Goal: Information Seeking & Learning: Learn about a topic

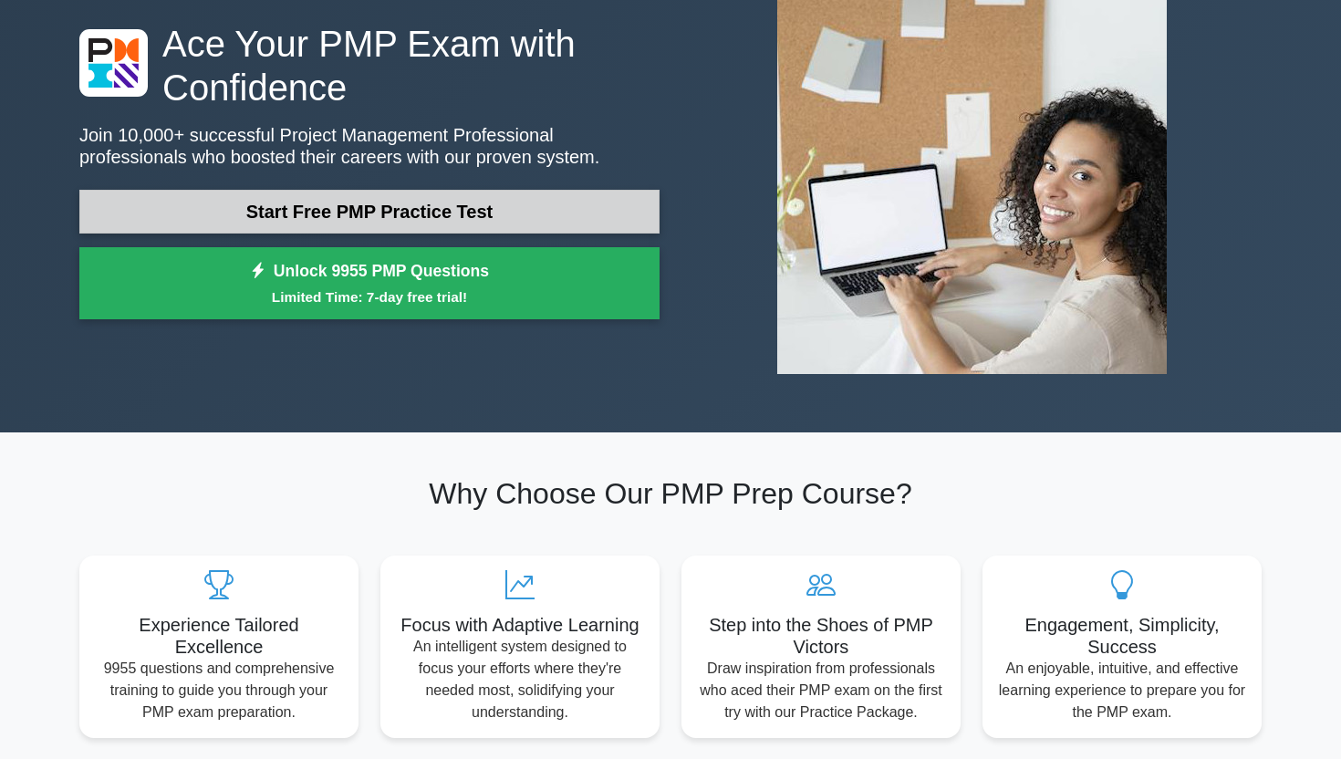
scroll to position [142, 0]
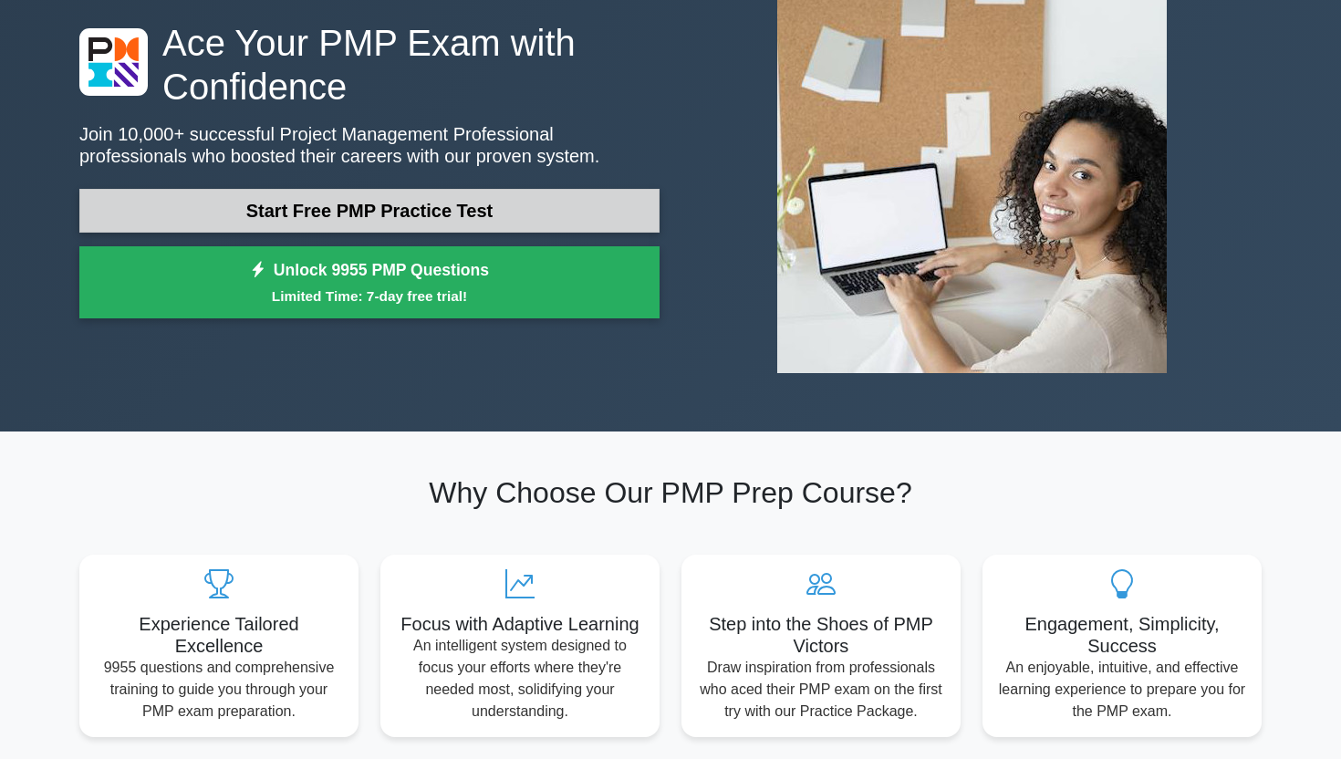
click at [525, 222] on link "Start Free PMP Practice Test" at bounding box center [369, 211] width 580 height 44
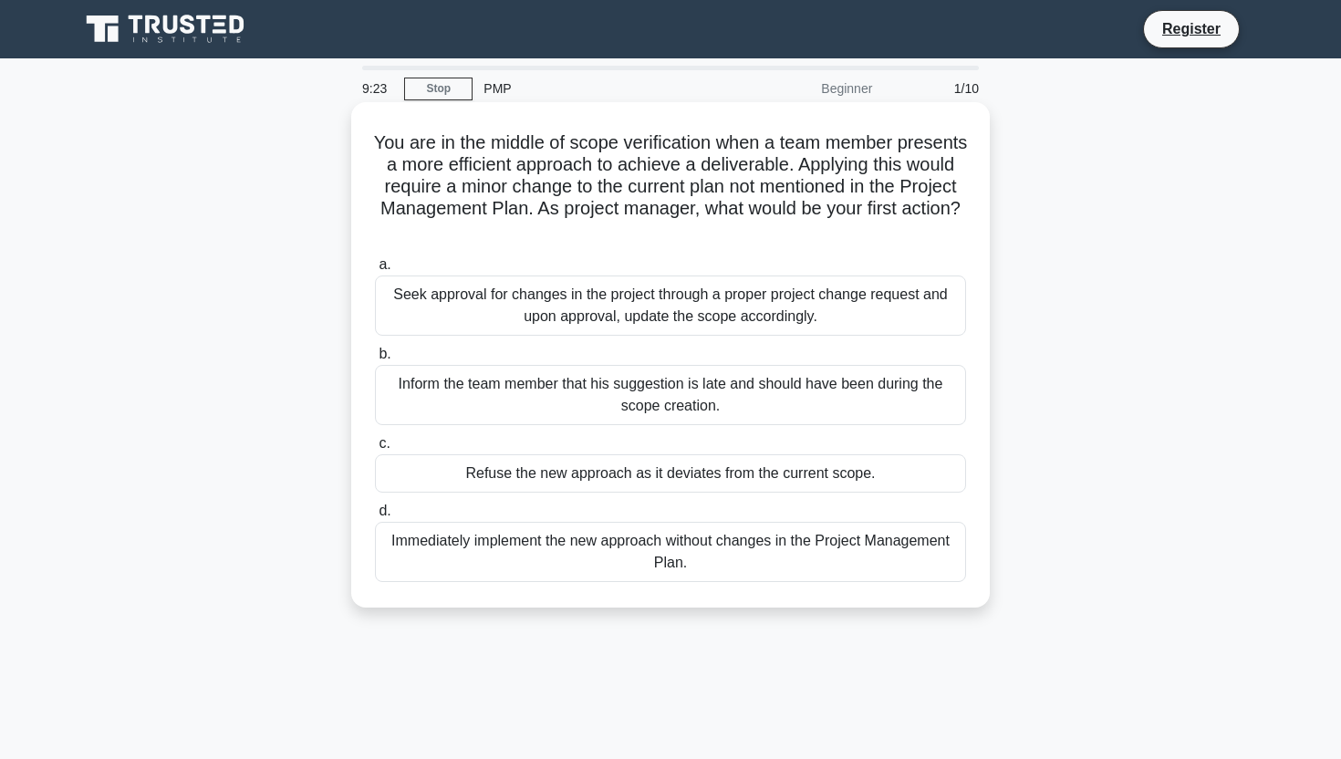
click at [609, 303] on div "Seek approval for changes in the project through a proper project change reques…" at bounding box center [670, 305] width 591 height 60
click at [375, 271] on input "a. Seek approval for changes in the project through a proper project change req…" at bounding box center [375, 265] width 0 height 12
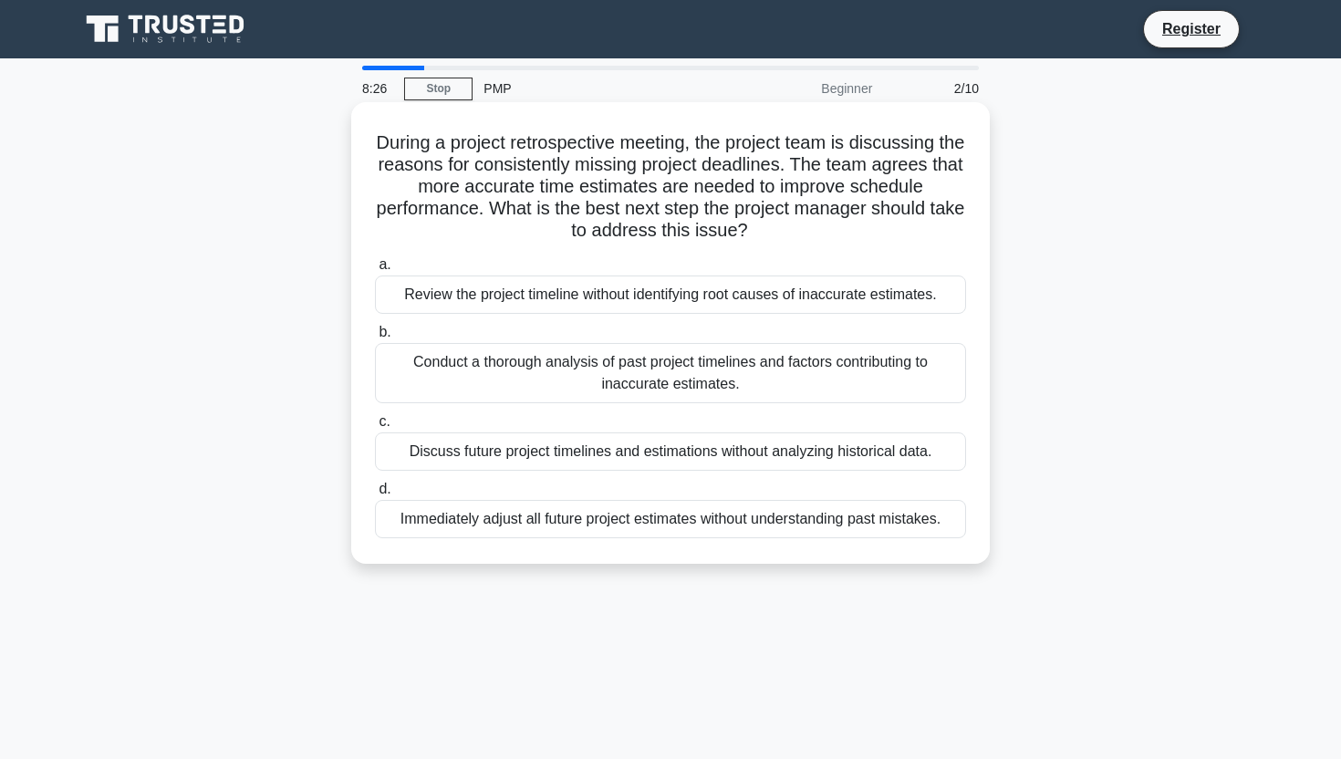
click at [857, 375] on div "Conduct a thorough analysis of past project timelines and factors contributing …" at bounding box center [670, 373] width 591 height 60
click at [375, 338] on input "b. Conduct a thorough analysis of past project timelines and factors contributi…" at bounding box center [375, 333] width 0 height 12
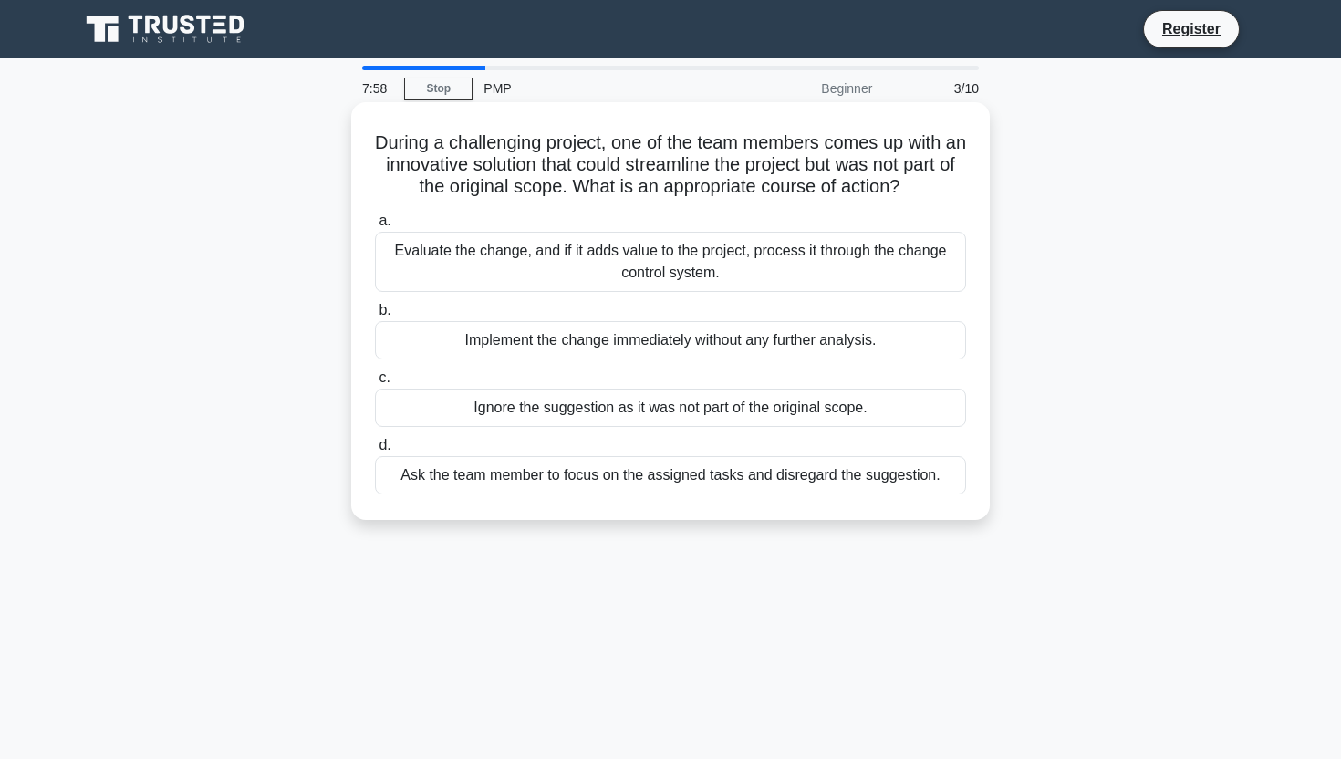
click at [753, 285] on div "Evaluate the change, and if it adds value to the project, process it through th…" at bounding box center [670, 262] width 591 height 60
click at [375, 227] on input "a. Evaluate the change, and if it adds value to the project, process it through…" at bounding box center [375, 221] width 0 height 12
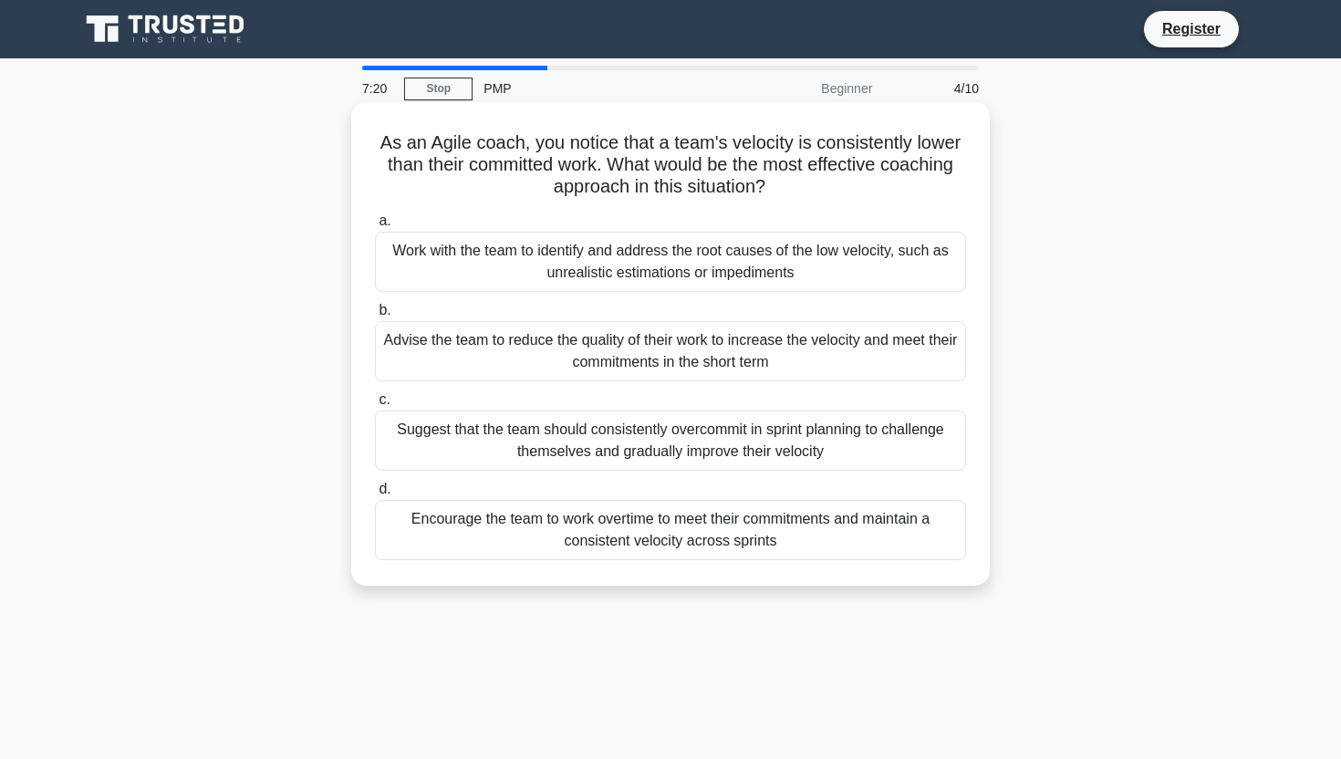
click at [726, 271] on div "Work with the team to identify and address the root causes of the low velocity,…" at bounding box center [670, 262] width 591 height 60
click at [375, 227] on input "a. Work with the team to identify and address the root causes of the low veloci…" at bounding box center [375, 221] width 0 height 12
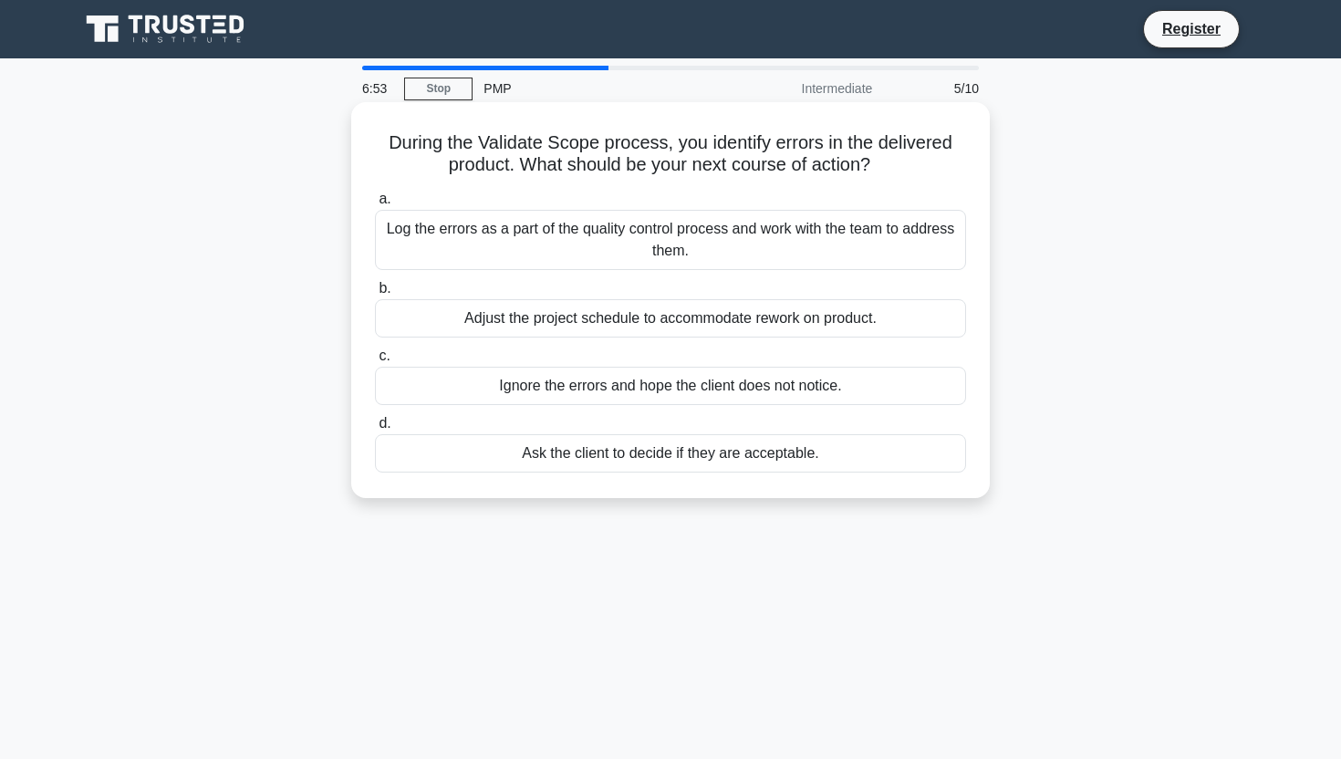
click at [710, 243] on div "Log the errors as a part of the quality control process and work with the team …" at bounding box center [670, 240] width 591 height 60
click at [375, 205] on input "a. Log the errors as a part of the quality control process and work with the te…" at bounding box center [375, 199] width 0 height 12
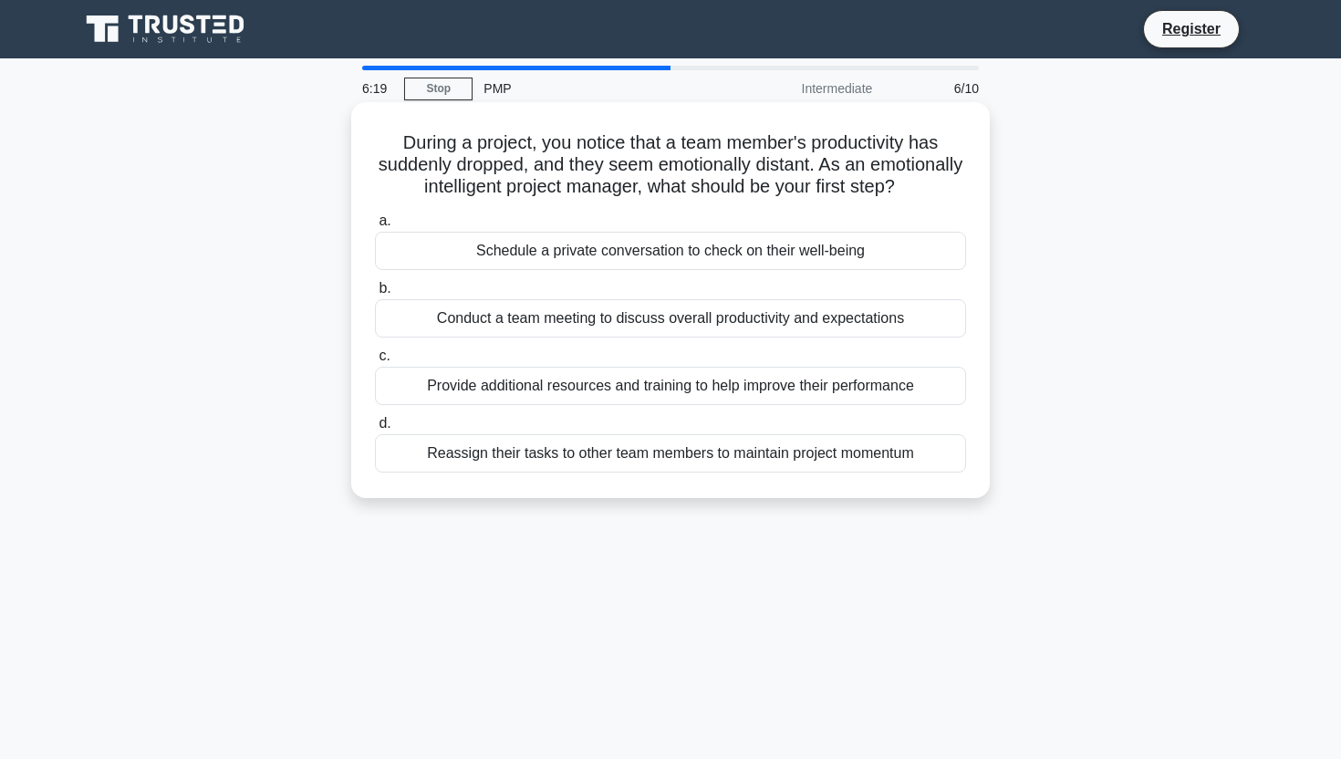
click at [629, 266] on div "Schedule a private conversation to check on their well-being" at bounding box center [670, 251] width 591 height 38
click at [375, 227] on input "a. Schedule a private conversation to check on their well-being" at bounding box center [375, 221] width 0 height 12
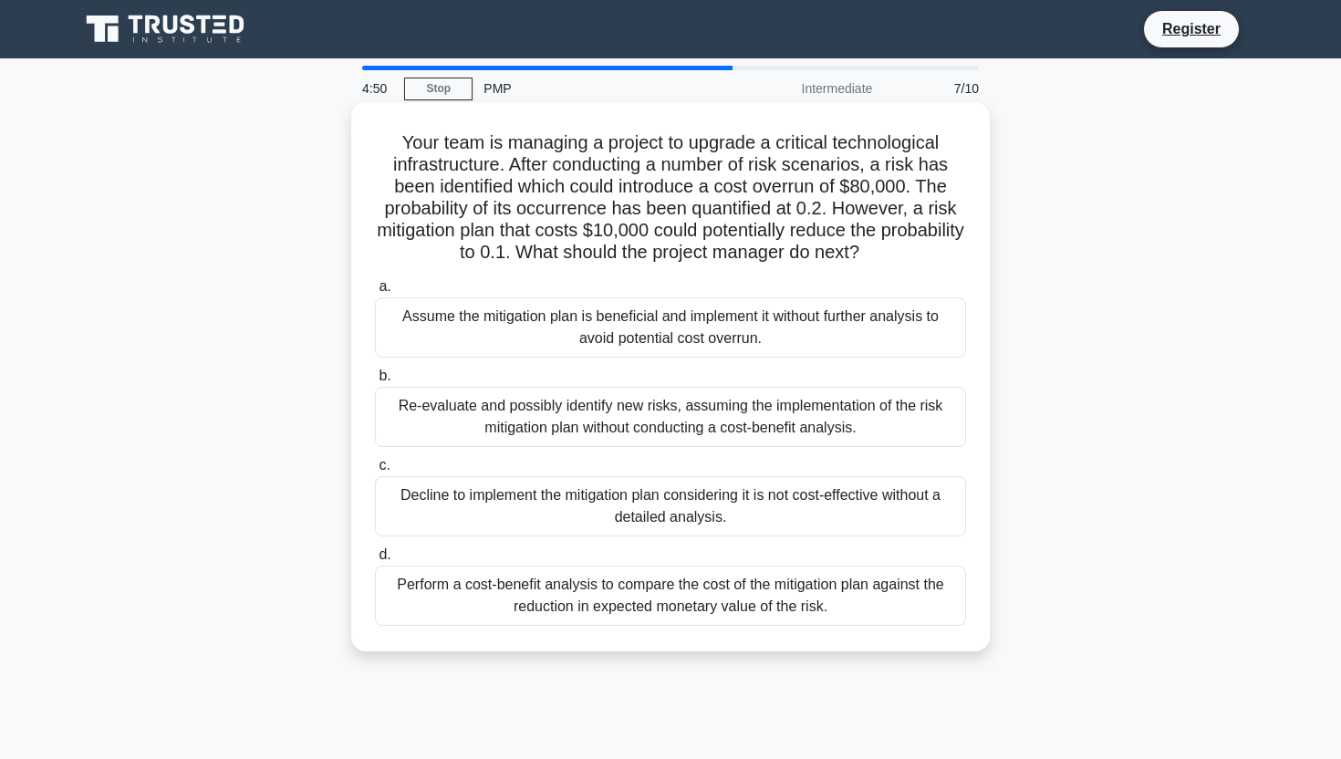
click at [660, 602] on div "Perform a cost-benefit analysis to compare the cost of the mitigation plan agai…" at bounding box center [670, 596] width 591 height 60
click at [375, 561] on input "d. Perform a cost-benefit analysis to compare the cost of the mitigation plan a…" at bounding box center [375, 555] width 0 height 12
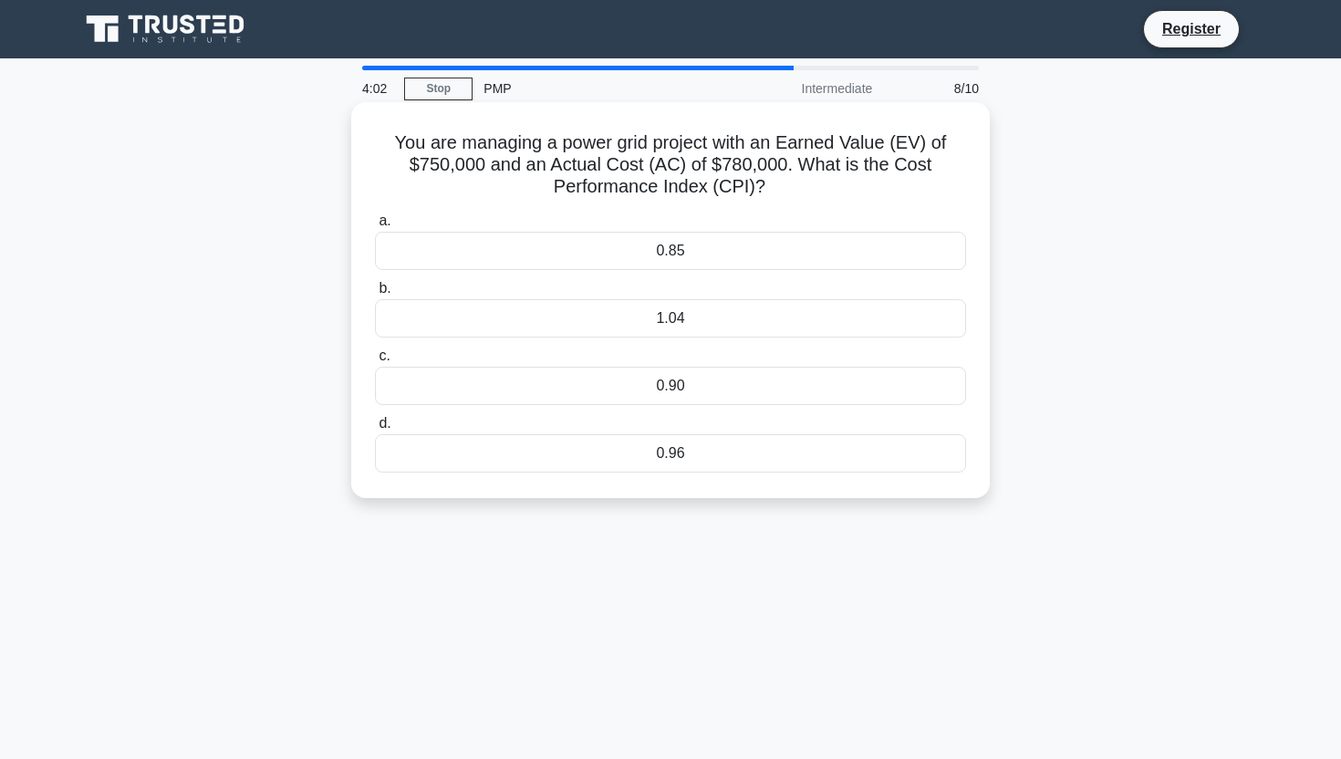
click at [421, 473] on div "a. 0.85 b. 1.04 c." at bounding box center [670, 341] width 613 height 270
click at [646, 453] on div "0.96" at bounding box center [670, 453] width 591 height 38
click at [375, 430] on input "d. 0.96" at bounding box center [375, 424] width 0 height 12
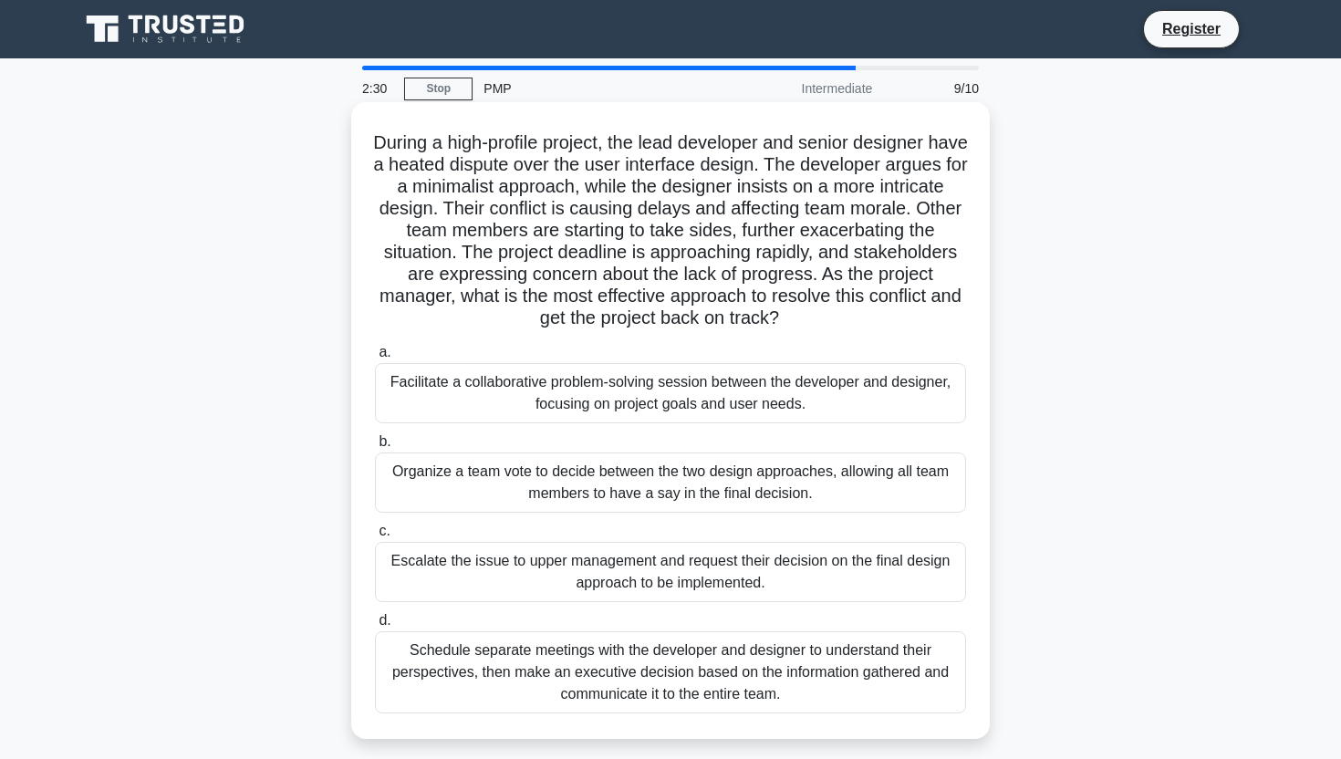
click at [664, 420] on div "Facilitate a collaborative problem-solving session between the developer and de…" at bounding box center [670, 393] width 591 height 60
click at [375, 358] on input "a. Facilitate a collaborative problem-solving session between the developer and…" at bounding box center [375, 353] width 0 height 12
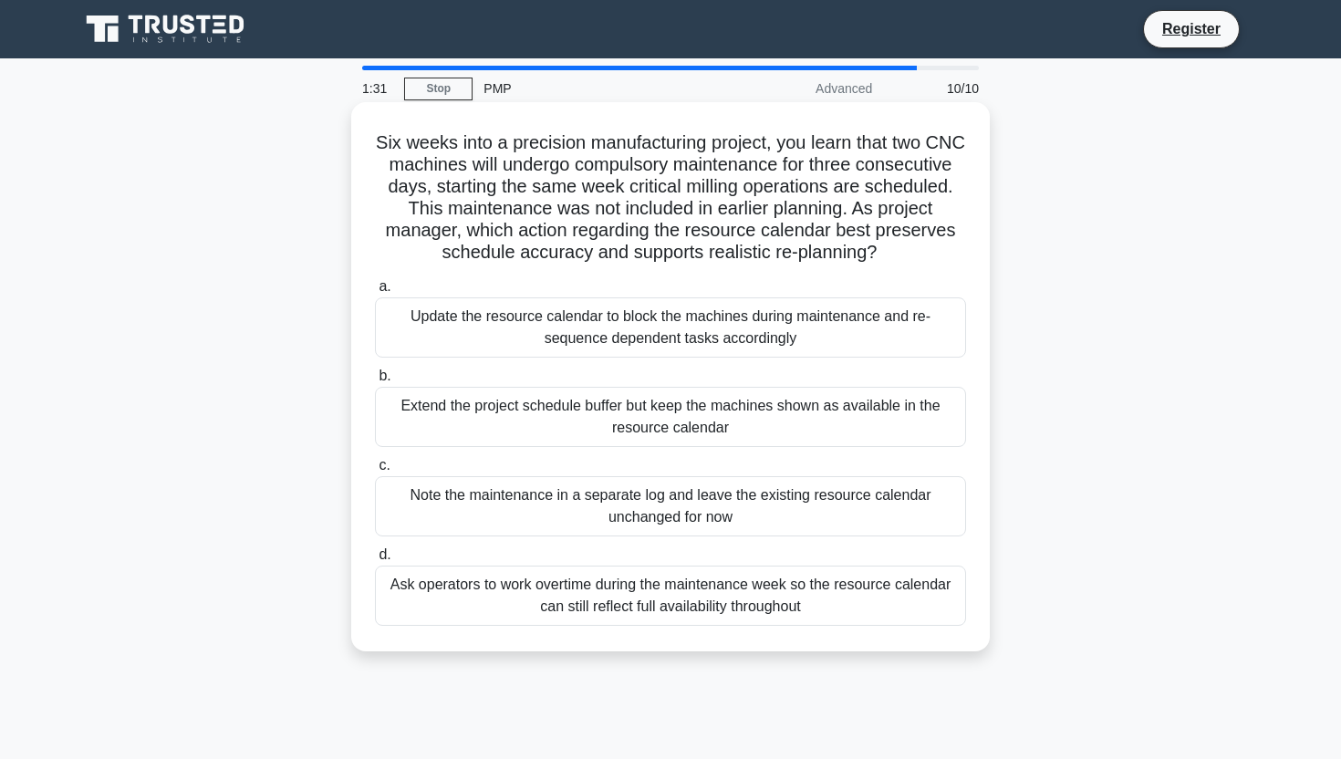
click at [758, 333] on div "Update the resource calendar to block the machines during maintenance and re-se…" at bounding box center [670, 327] width 591 height 60
click at [375, 293] on input "a. Update the resource calendar to block the machines during maintenance and re…" at bounding box center [375, 287] width 0 height 12
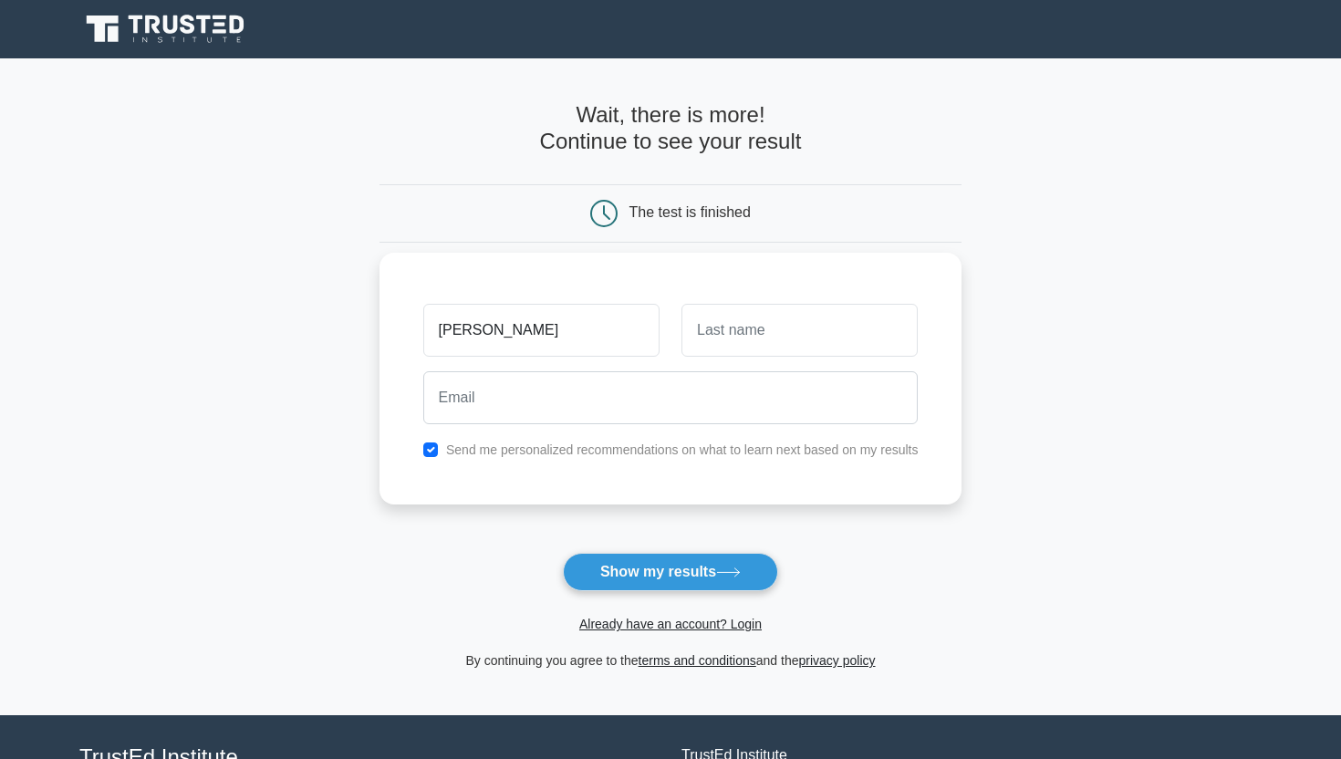
type input "[PERSON_NAME]"
click at [839, 326] on input "text" at bounding box center [799, 330] width 236 height 53
type input "Kesharwani"
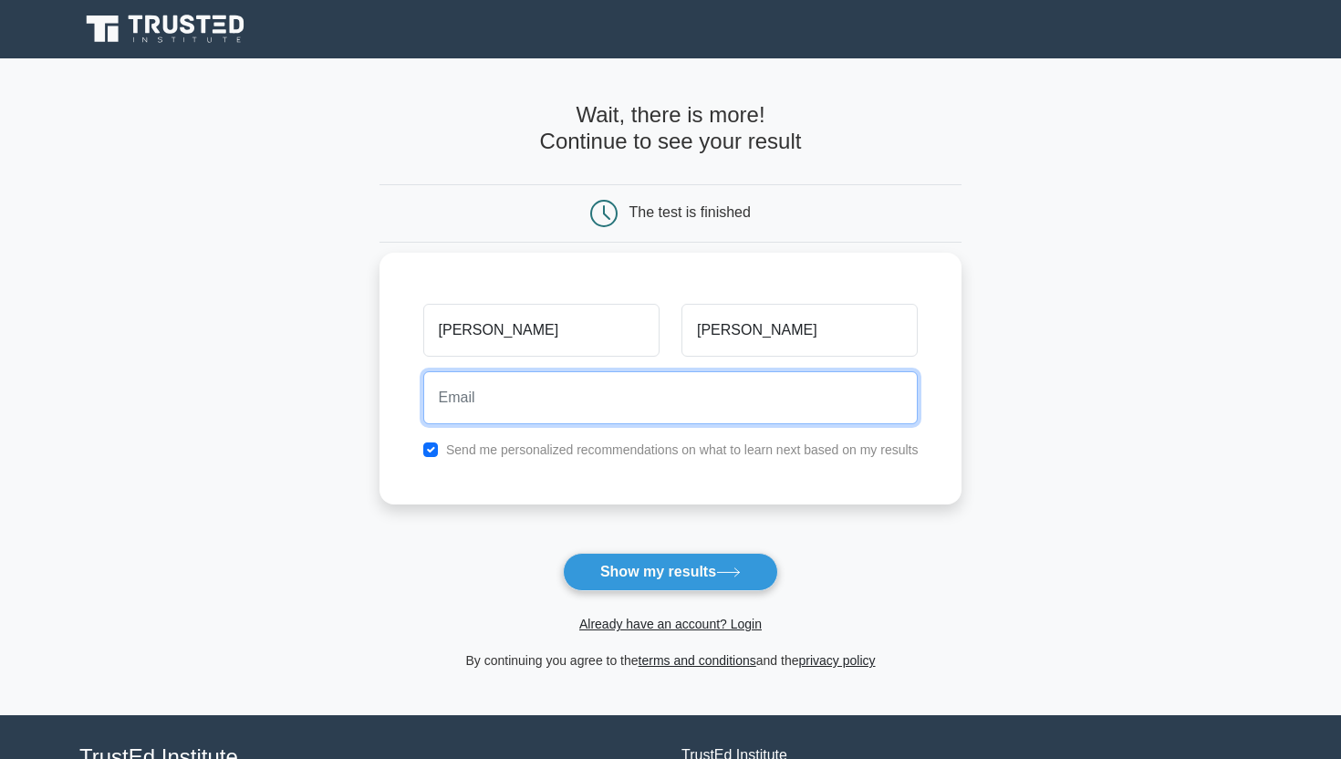
click at [743, 408] on input "email" at bounding box center [670, 397] width 495 height 53
type input "ANUSHREEKESHARWANI06@GMAIL.COM"
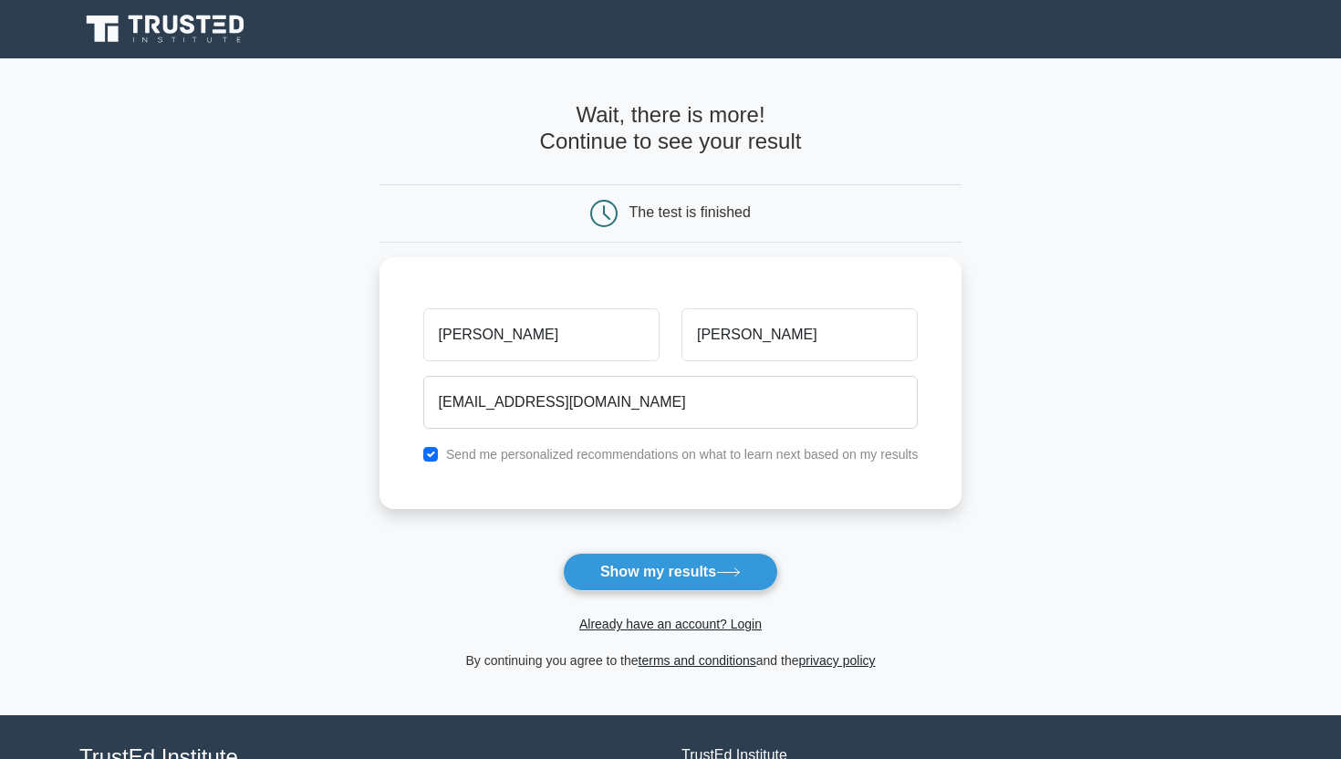
click at [691, 592] on div "Already have an account? Login" at bounding box center [670, 613] width 583 height 44
click at [691, 584] on button "Show my results" at bounding box center [670, 572] width 215 height 38
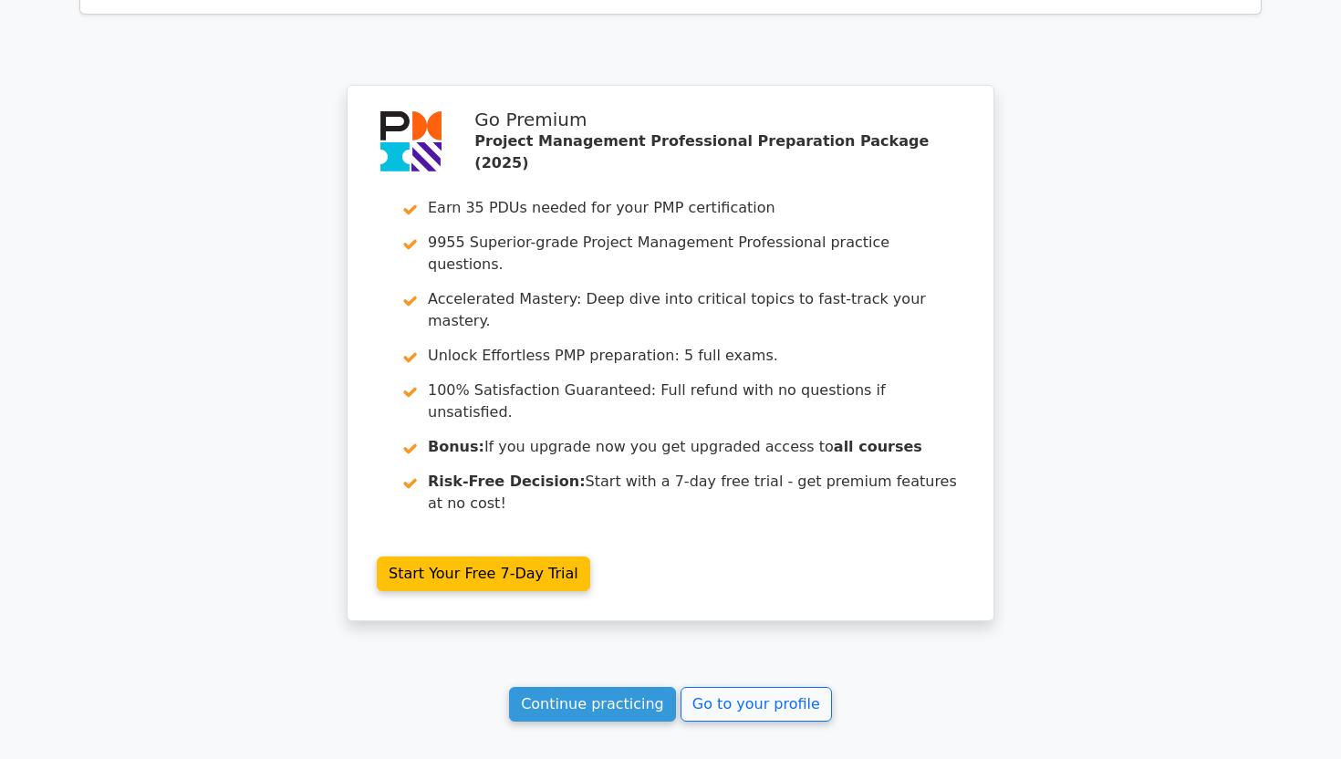
scroll to position [3294, 0]
click at [636, 686] on link "Continue practicing" at bounding box center [592, 703] width 167 height 35
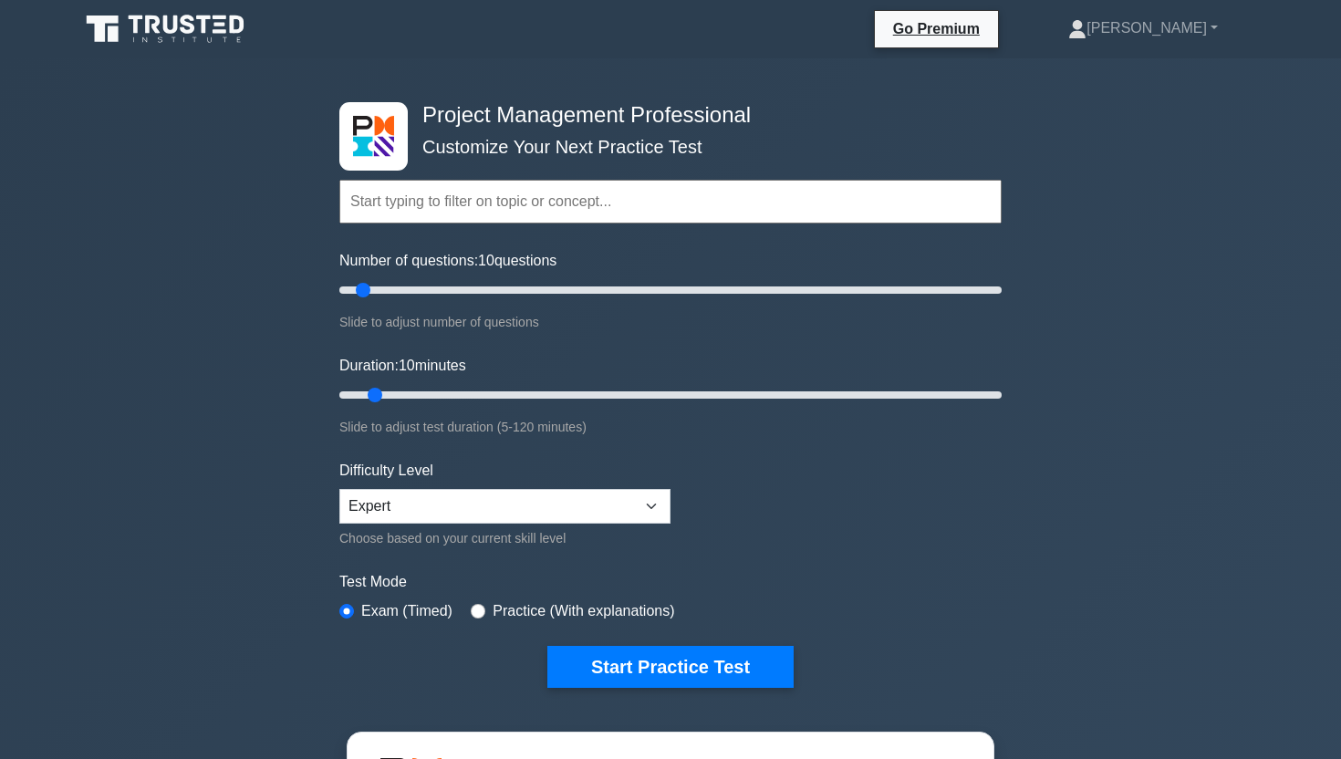
click at [577, 203] on input "text" at bounding box center [670, 202] width 662 height 44
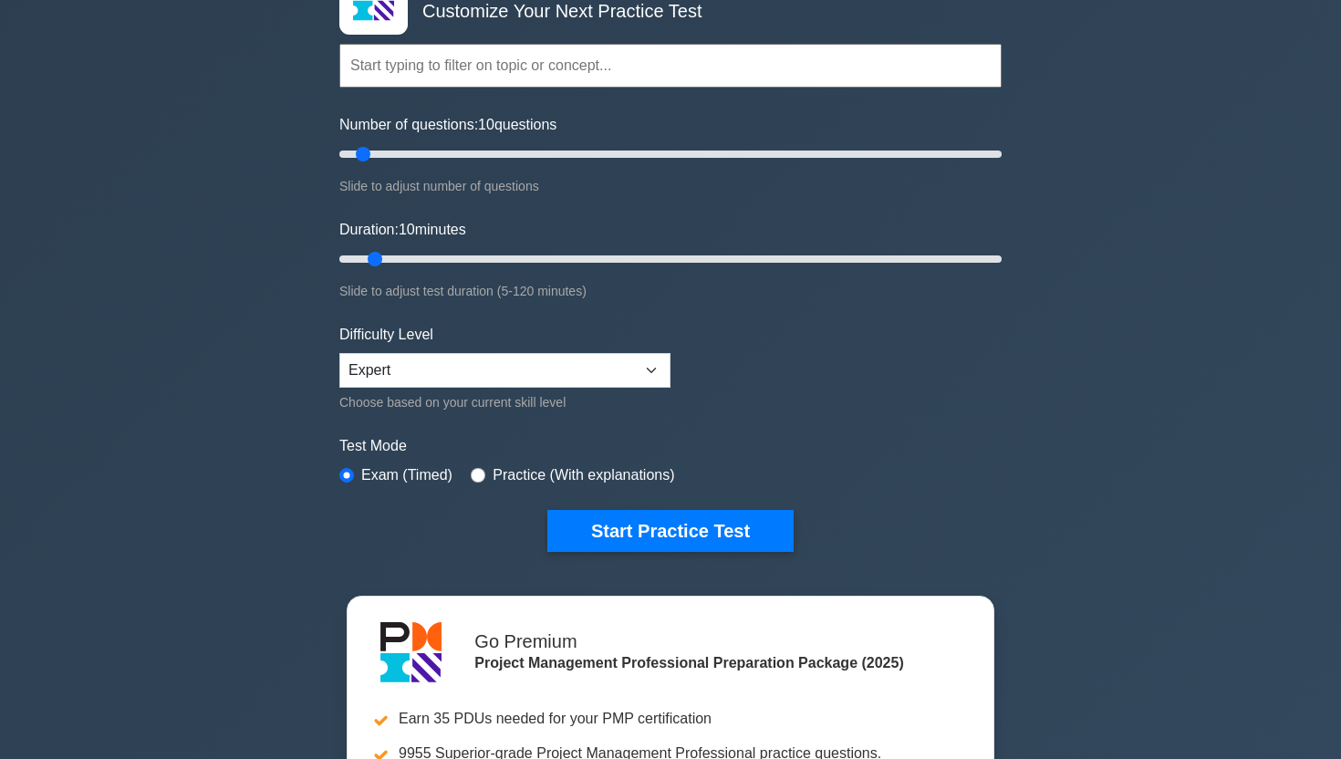
scroll to position [186, 0]
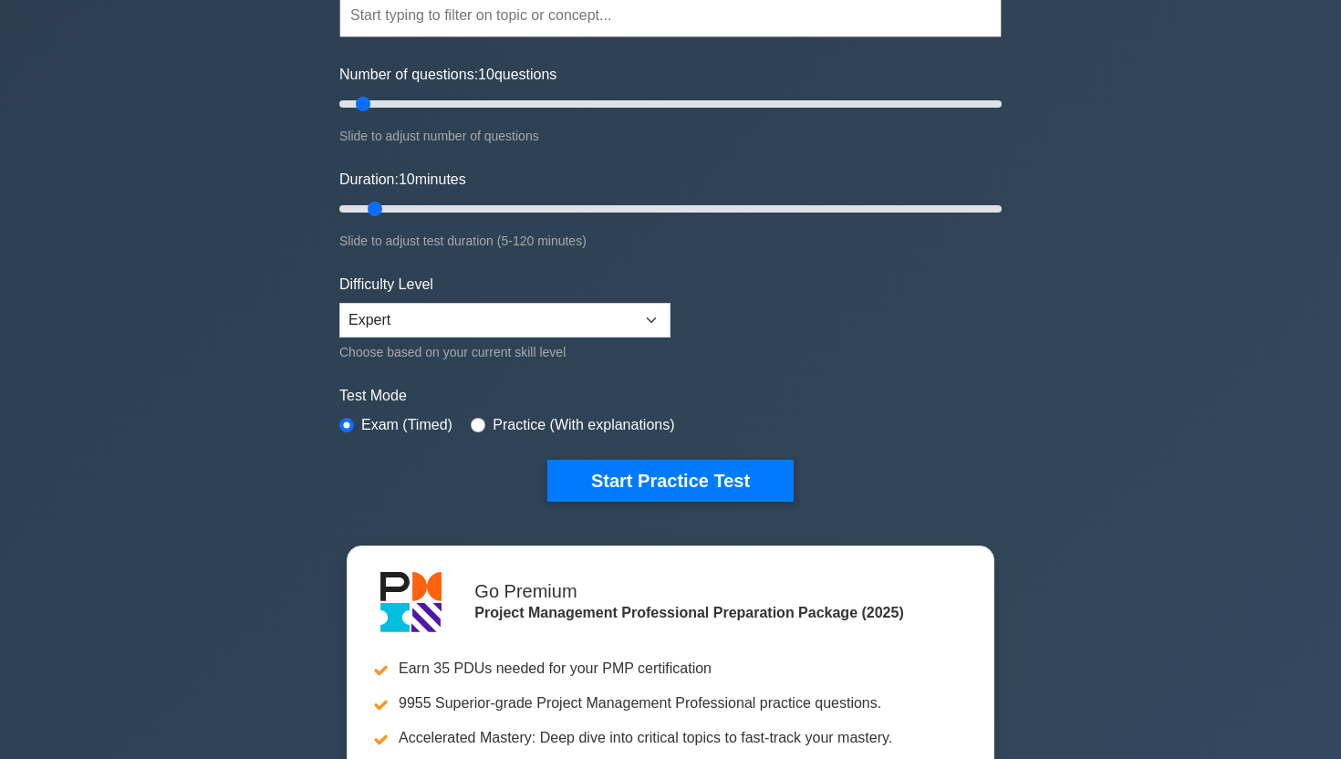
click at [628, 341] on div "Choose based on your current skill level" at bounding box center [504, 352] width 331 height 22
click at [644, 327] on select "Beginner Intermediate Expert" at bounding box center [504, 320] width 331 height 35
click at [339, 303] on select "Beginner Intermediate Expert" at bounding box center [504, 320] width 331 height 35
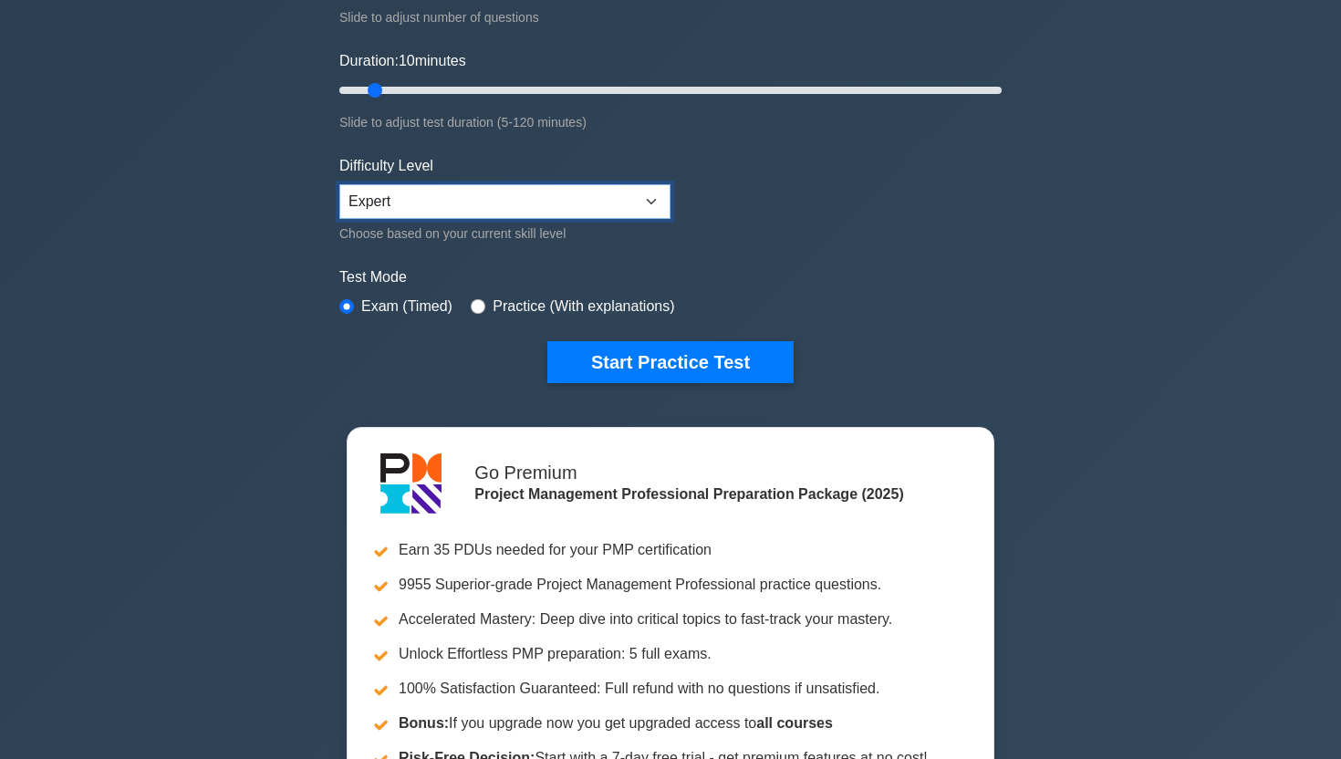
scroll to position [306, 0]
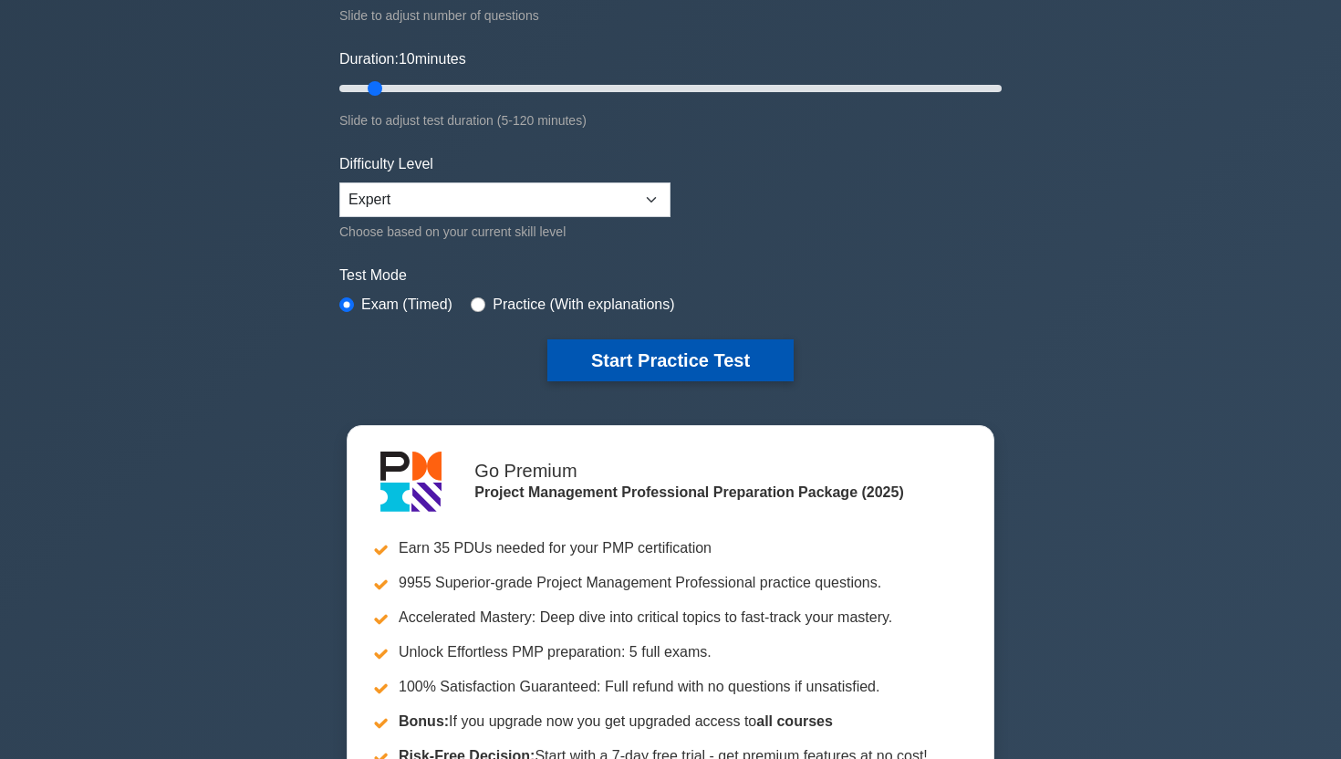
click at [629, 348] on button "Start Practice Test" at bounding box center [670, 360] width 246 height 42
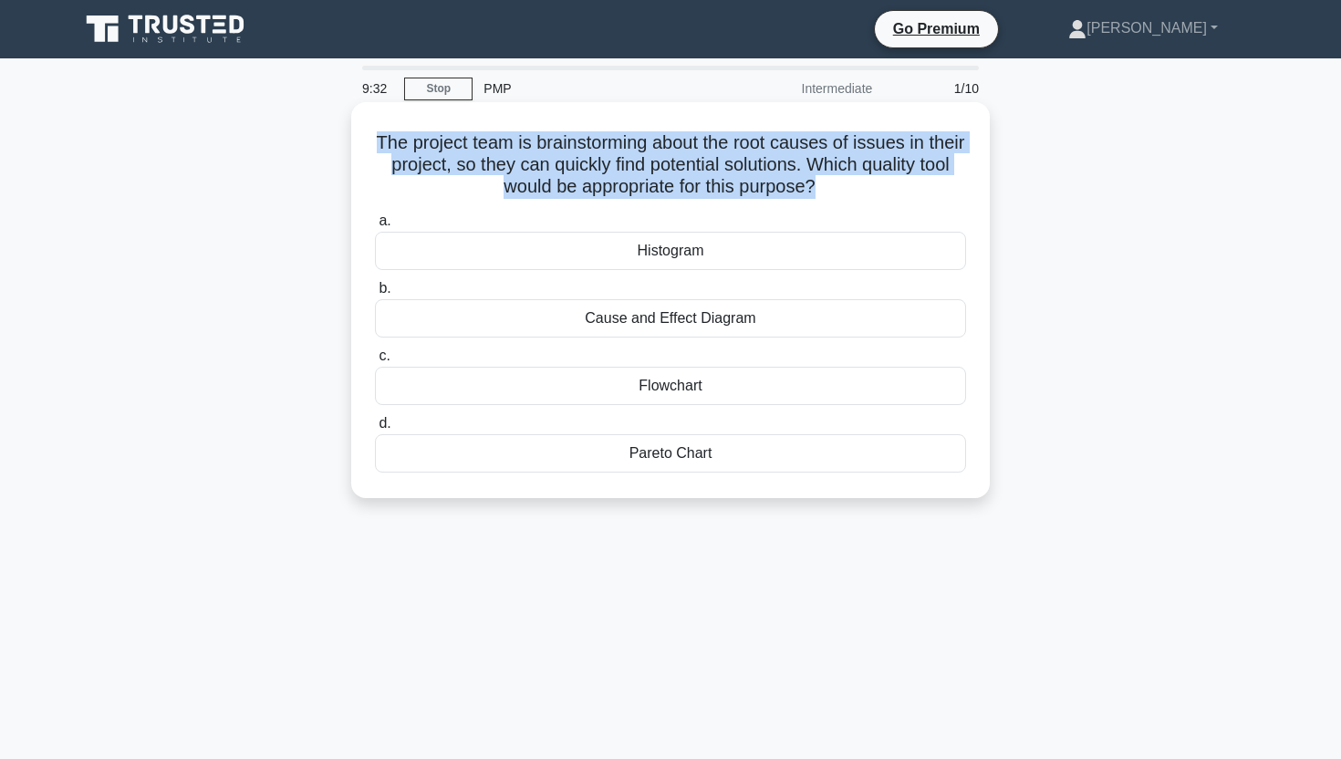
drag, startPoint x: 815, startPoint y: 186, endPoint x: 370, endPoint y: 146, distance: 446.0
click at [370, 146] on div "The project team is brainstorming about the root causes of issues in their proj…" at bounding box center [670, 299] width 624 height 381
copy h5 "The project team is brainstorming about the root causes of issues in their proj…"
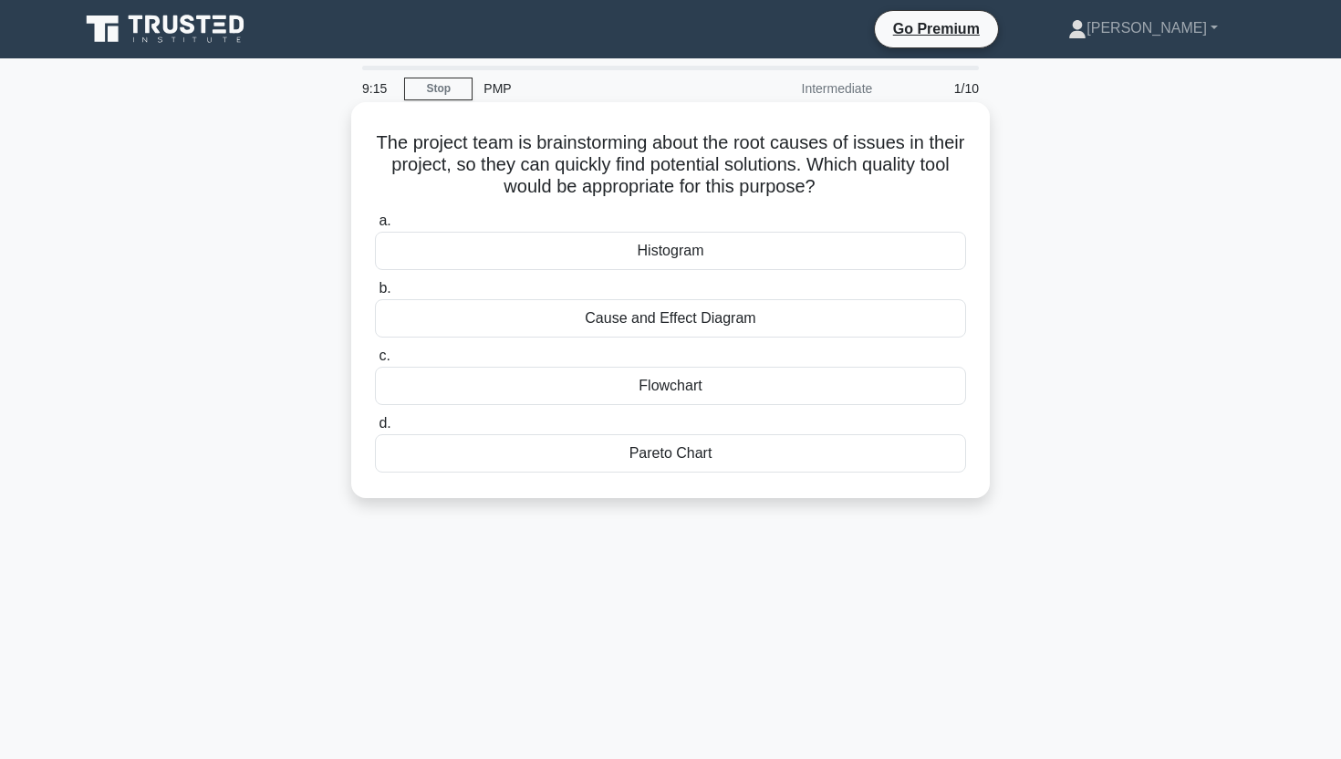
click at [660, 319] on div "Cause and Effect Diagram" at bounding box center [670, 318] width 591 height 38
click at [375, 295] on input "b. Cause and Effect Diagram" at bounding box center [375, 289] width 0 height 12
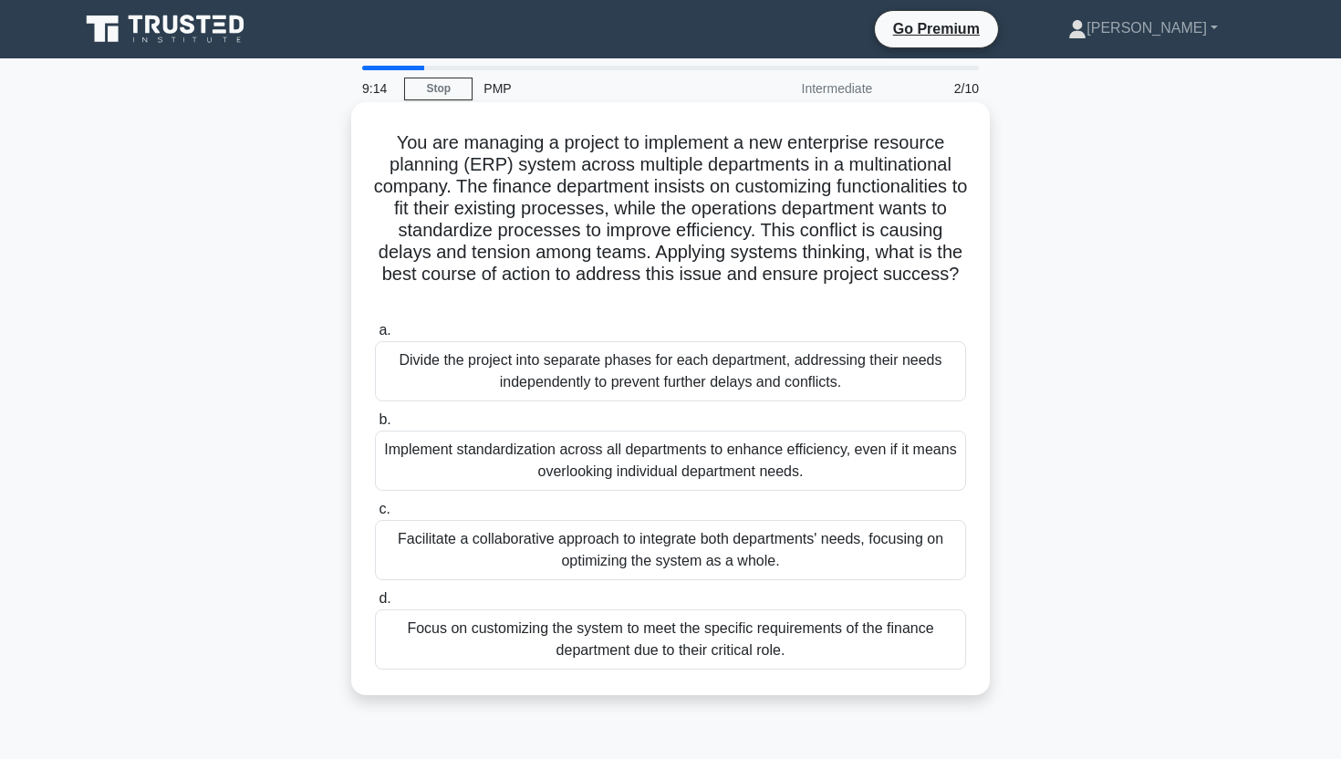
scroll to position [72, 0]
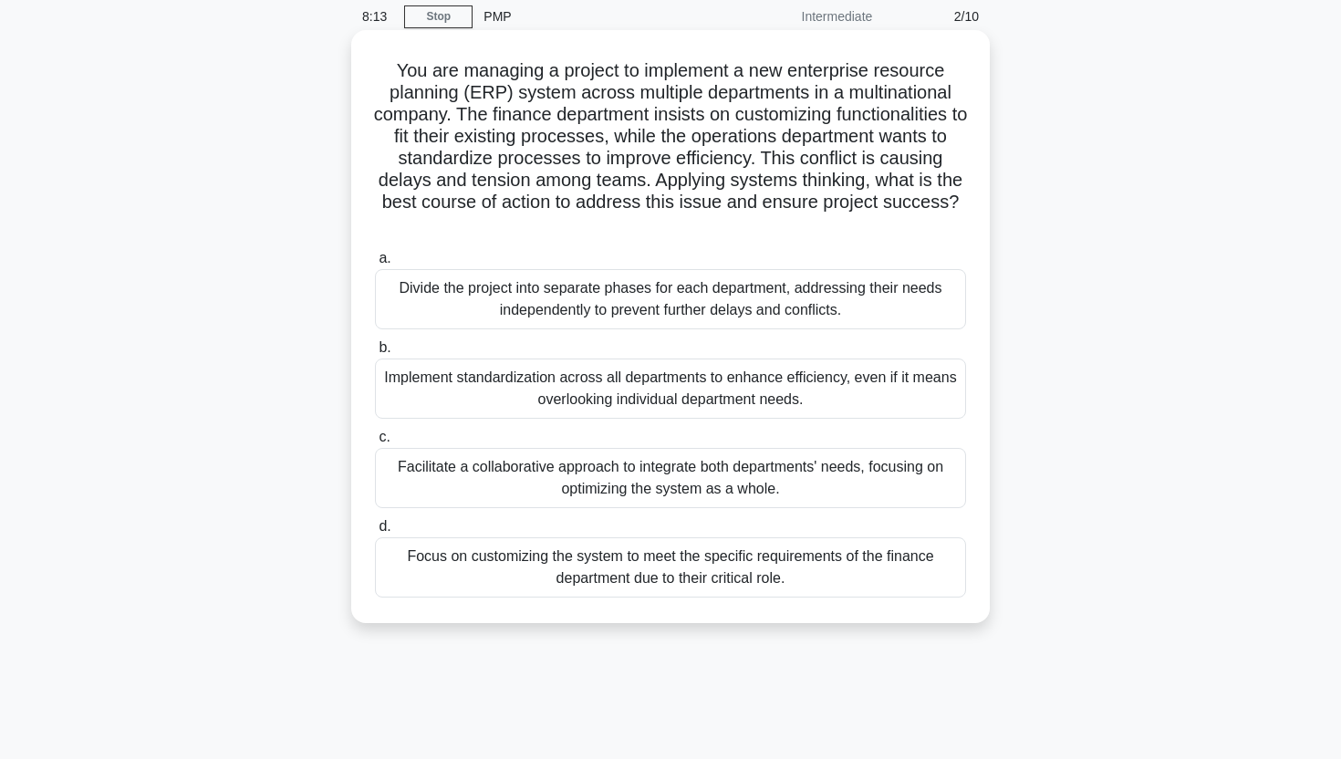
click at [691, 312] on div "Divide the project into separate phases for each department, addressing their n…" at bounding box center [670, 299] width 591 height 60
click at [375, 265] on input "a. Divide the project into separate phases for each department, addressing thei…" at bounding box center [375, 259] width 0 height 12
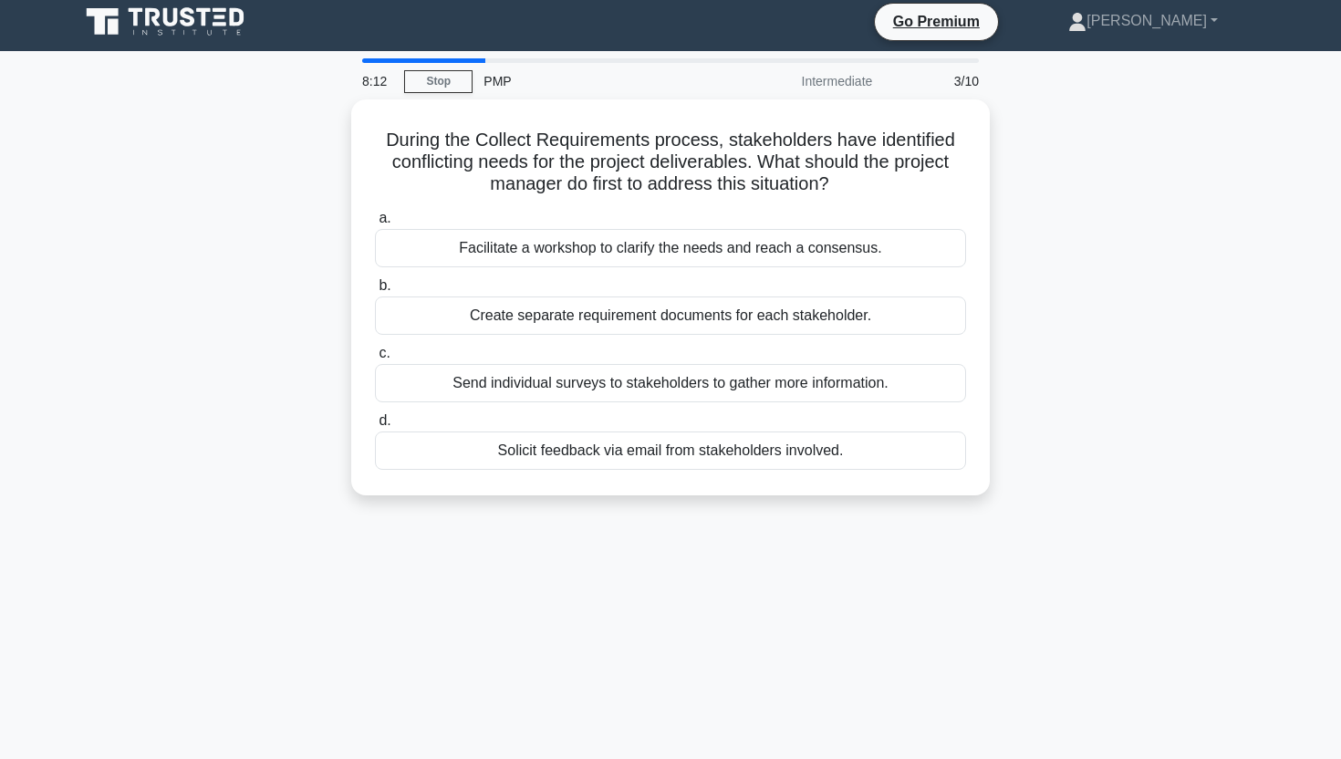
scroll to position [0, 0]
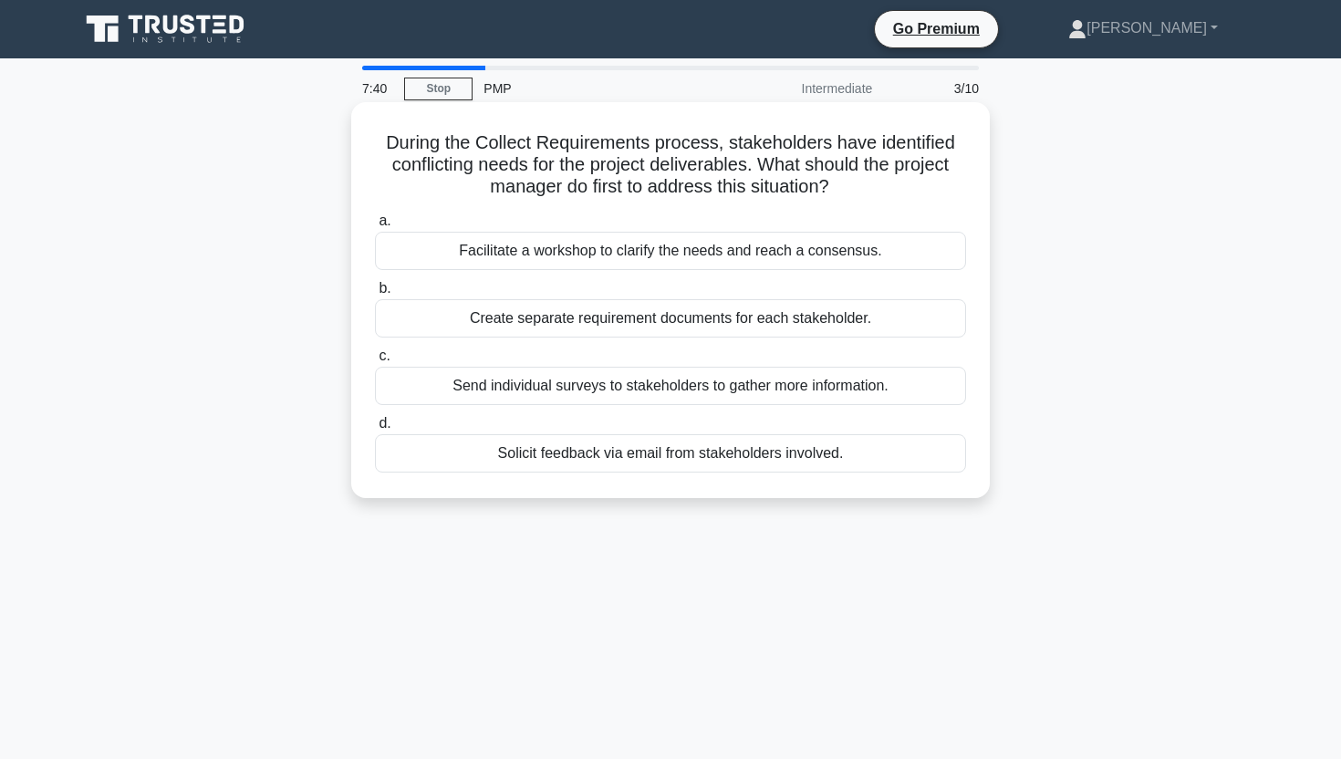
click at [744, 247] on div "Facilitate a workshop to clarify the needs and reach a consensus." at bounding box center [670, 251] width 591 height 38
click at [375, 227] on input "a. Facilitate a workshop to clarify the needs and reach a consensus." at bounding box center [375, 221] width 0 height 12
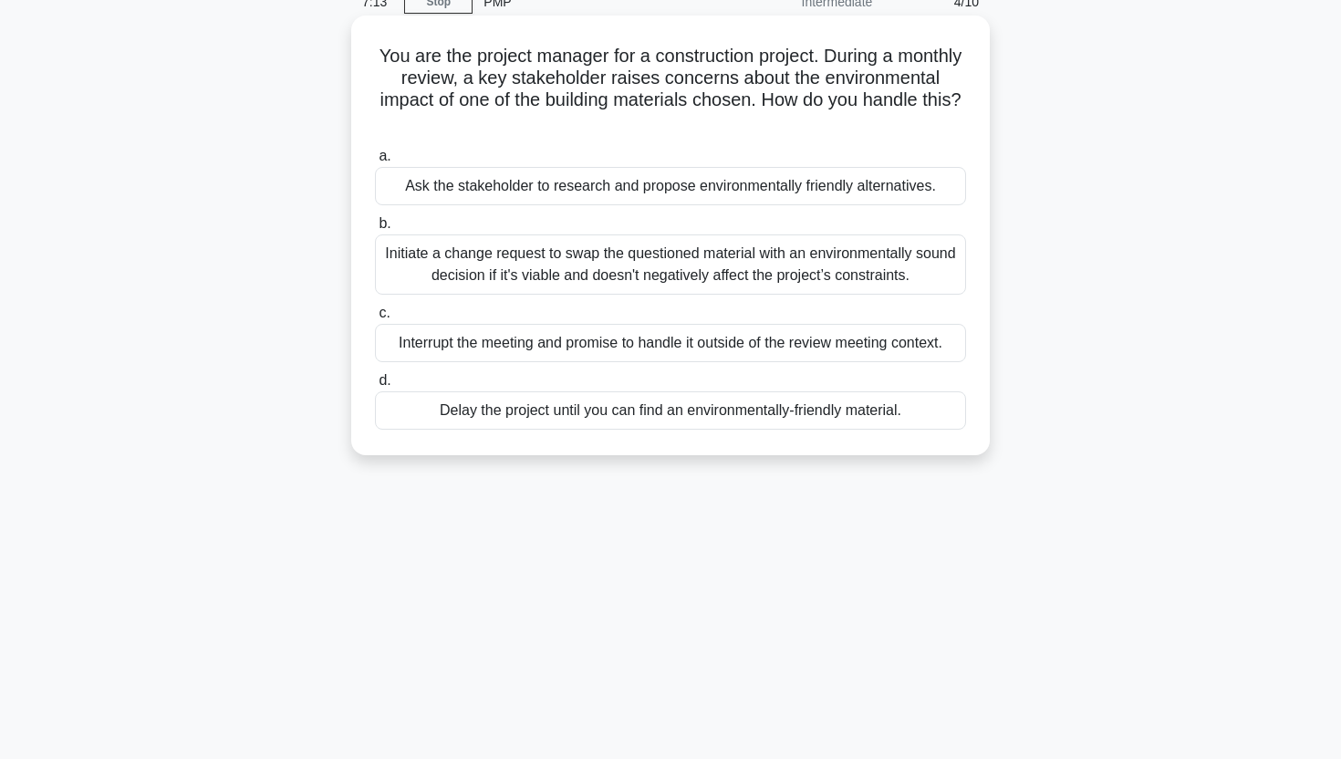
scroll to position [86, 0]
click at [746, 261] on div "Initiate a change request to swap the questioned material with an environmental…" at bounding box center [670, 265] width 591 height 60
click at [375, 231] on input "b. Initiate a change request to swap the questioned material with an environmen…" at bounding box center [375, 225] width 0 height 12
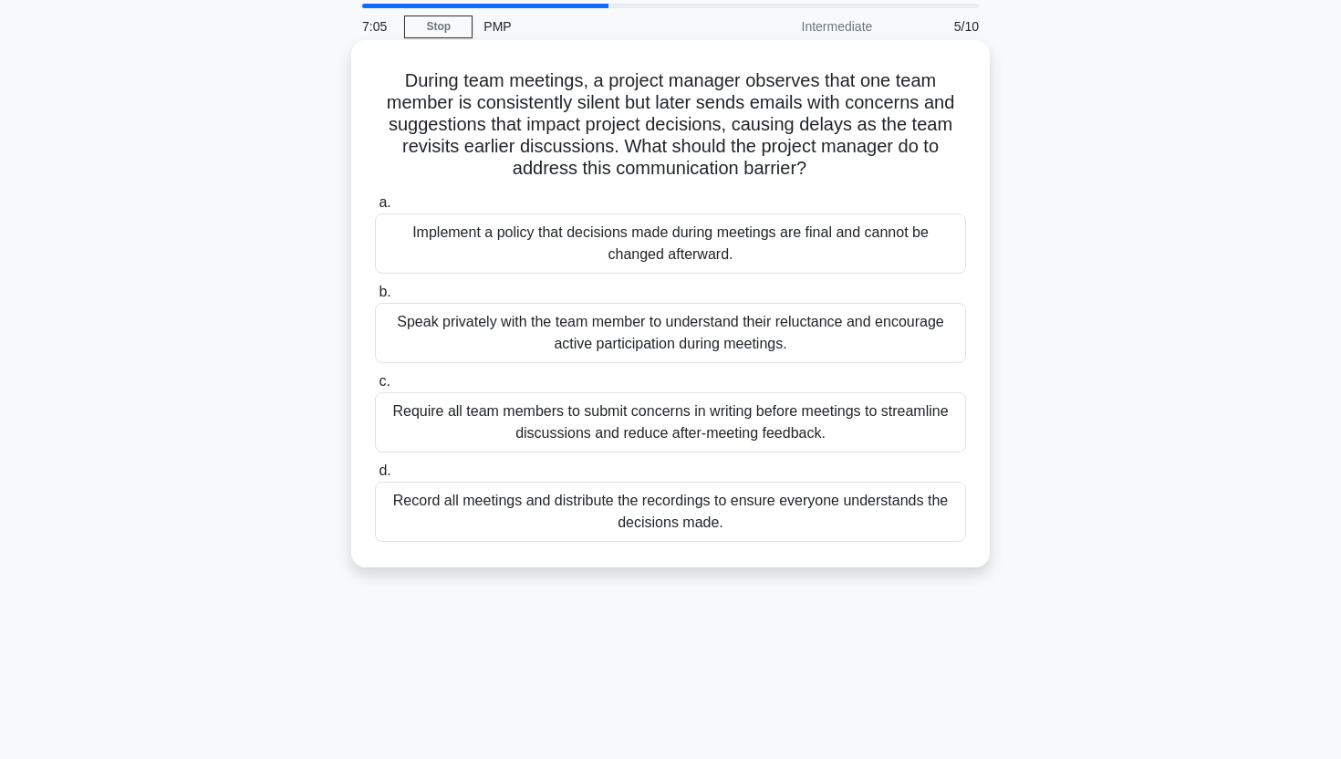
scroll to position [0, 0]
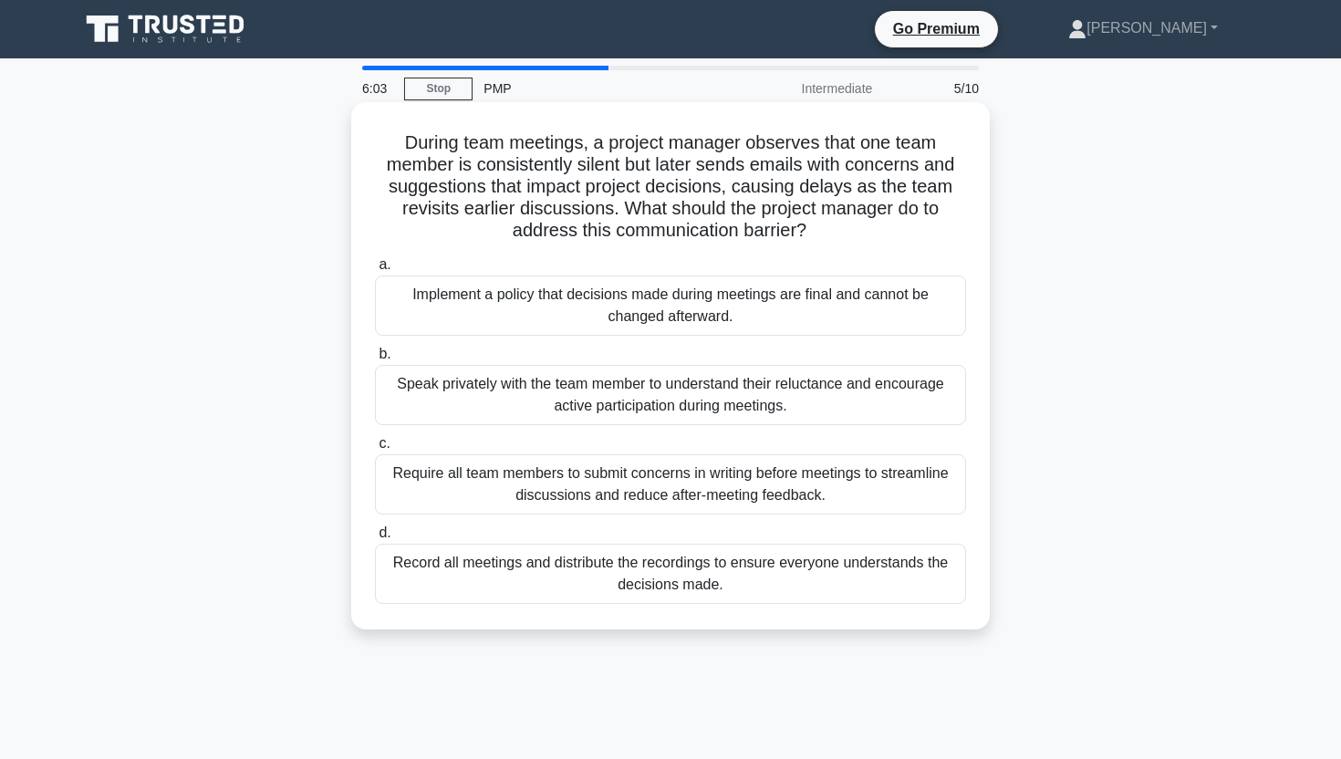
click at [694, 410] on div "Speak privately with the team member to understand their reluctance and encoura…" at bounding box center [670, 395] width 591 height 60
click at [375, 360] on input "b. Speak privately with the team member to understand their reluctance and enco…" at bounding box center [375, 354] width 0 height 12
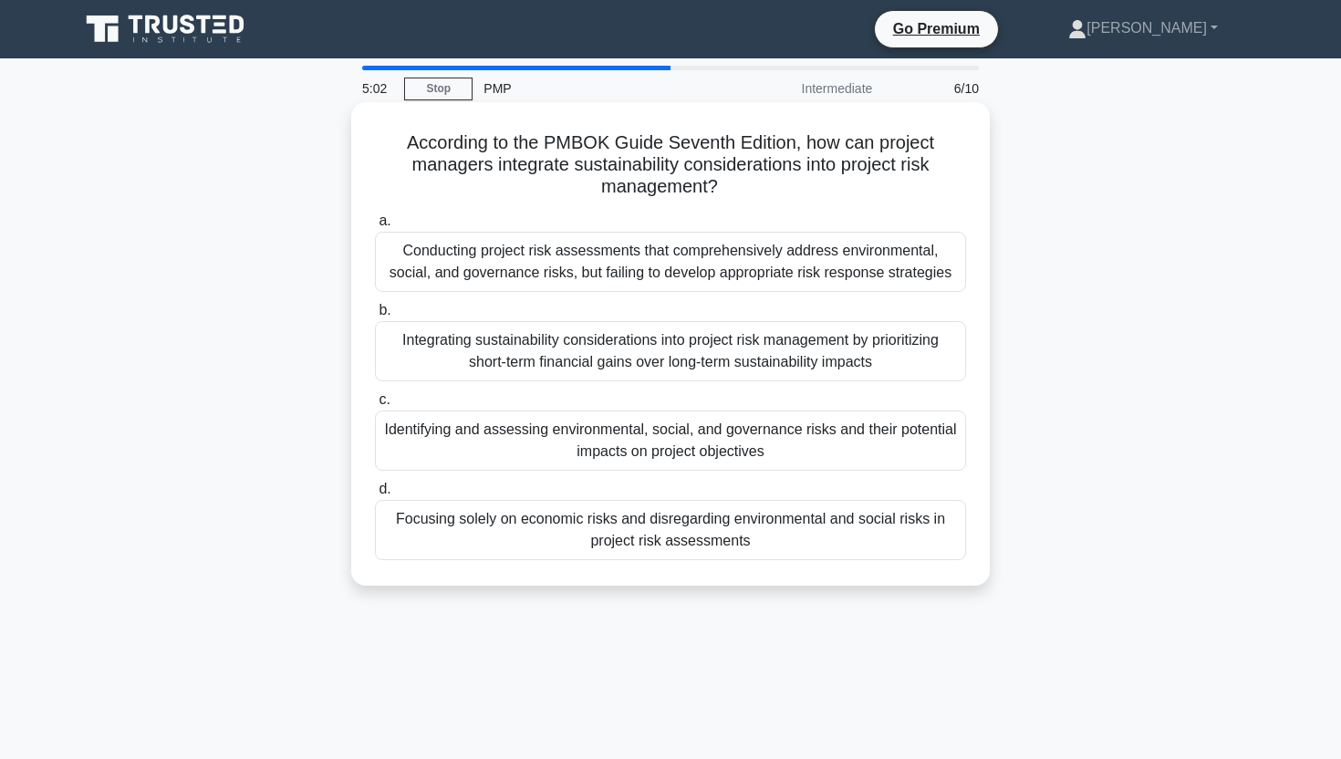
click at [737, 352] on div "Integrating sustainability considerations into project risk management by prior…" at bounding box center [670, 351] width 591 height 60
click at [375, 317] on input "b. Integrating sustainability considerations into project risk management by pr…" at bounding box center [375, 311] width 0 height 12
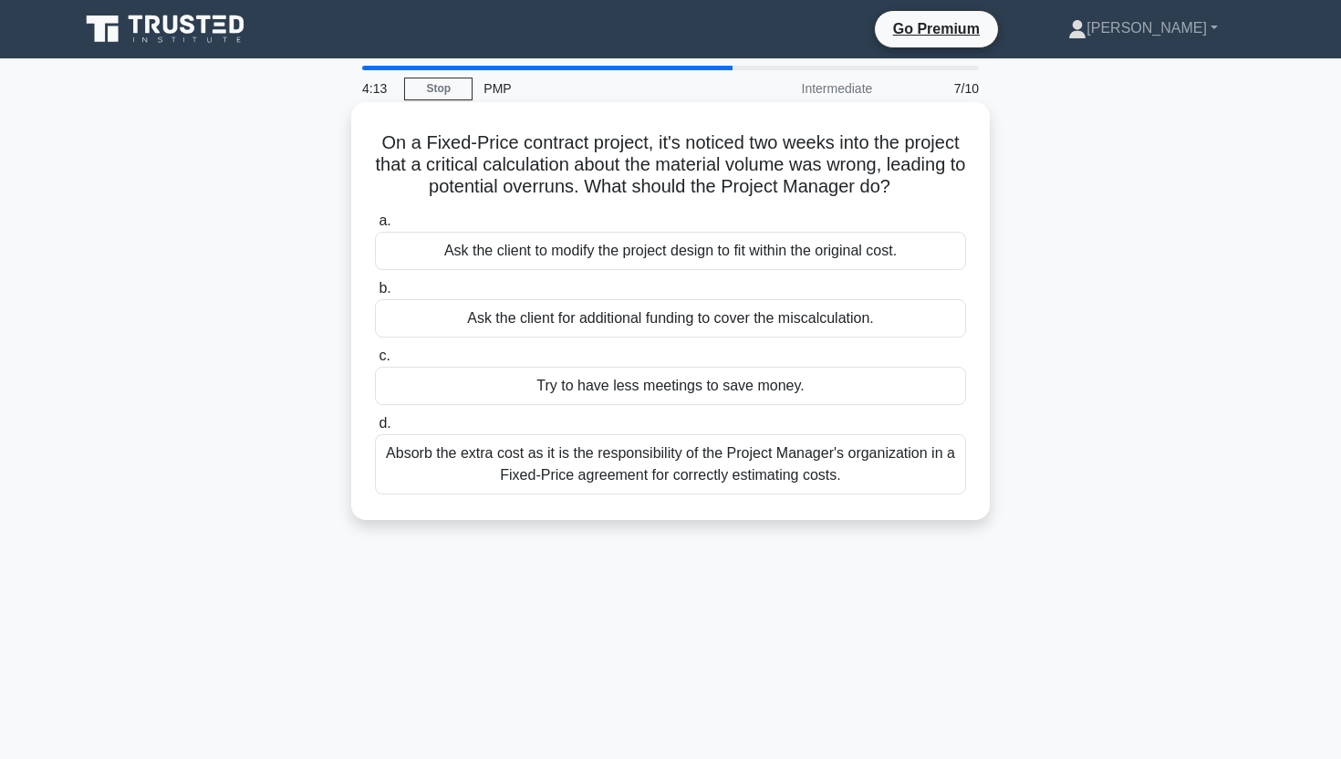
click at [663, 480] on div "Absorb the extra cost as it is the responsibility of the Project Manager's orga…" at bounding box center [670, 464] width 591 height 60
click at [375, 430] on input "d. Absorb the extra cost as it is the responsibility of the Project Manager's o…" at bounding box center [375, 424] width 0 height 12
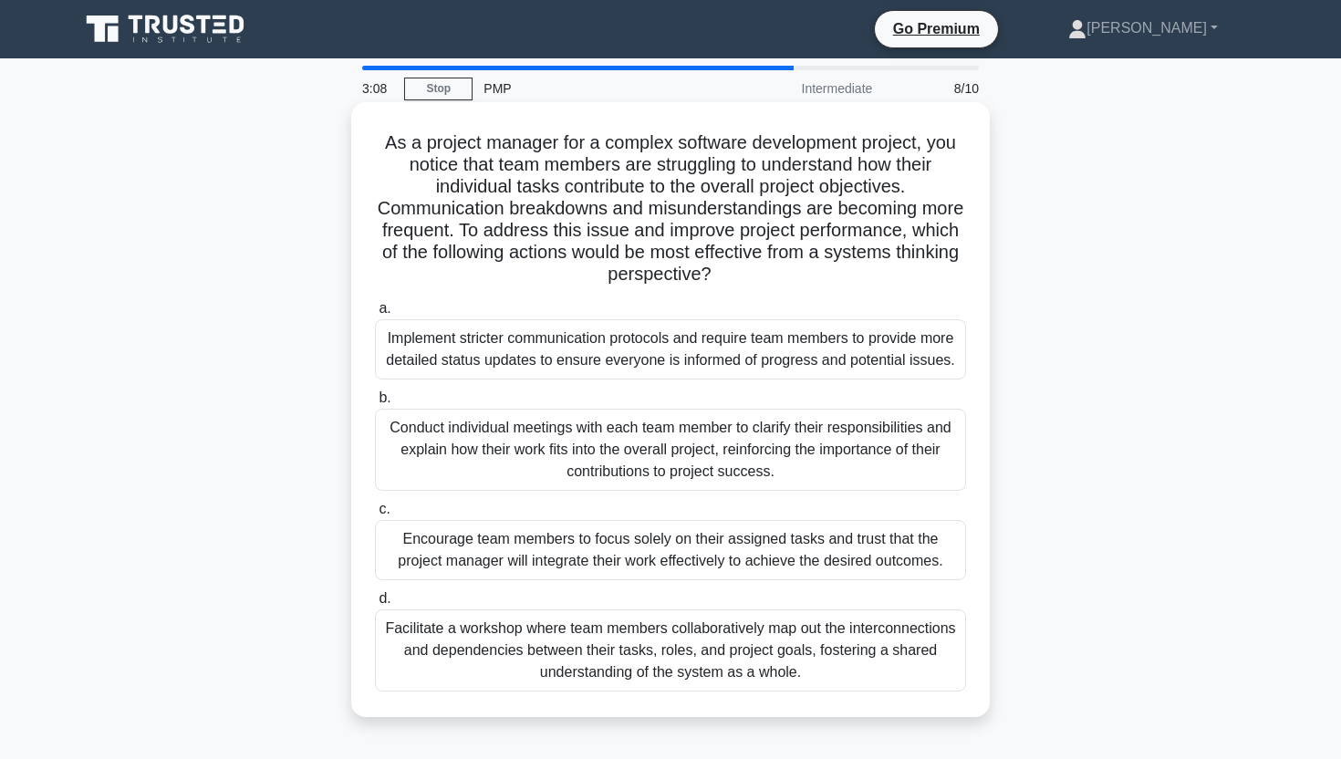
click at [576, 656] on div "Facilitate a workshop where team members collaboratively map out the interconne…" at bounding box center [670, 650] width 591 height 82
click at [375, 605] on input "d. Facilitate a workshop where team members collaboratively map out the interco…" at bounding box center [375, 599] width 0 height 12
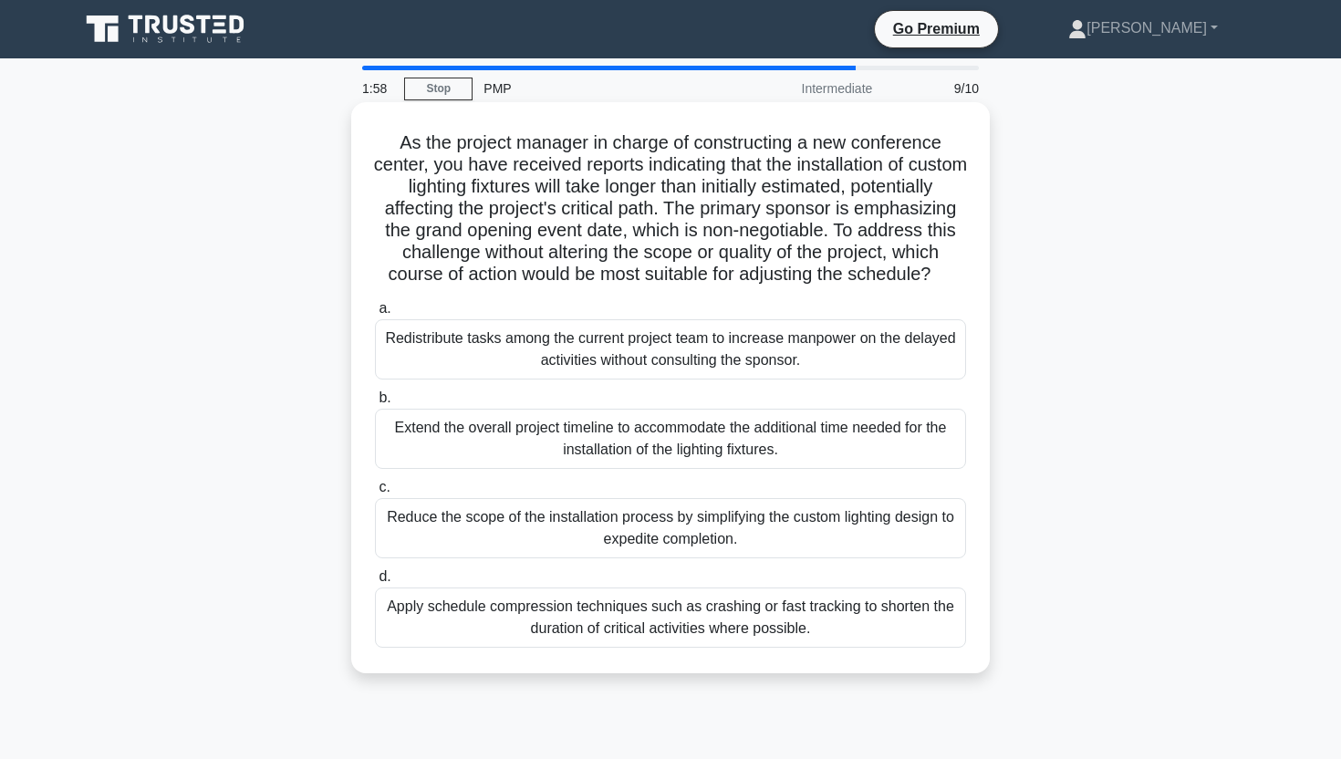
click at [532, 647] on div "Apply schedule compression techniques such as crashing or fast tracking to shor…" at bounding box center [670, 617] width 591 height 60
click at [375, 583] on input "d. Apply schedule compression techniques such as crashing or fast tracking to s…" at bounding box center [375, 577] width 0 height 12
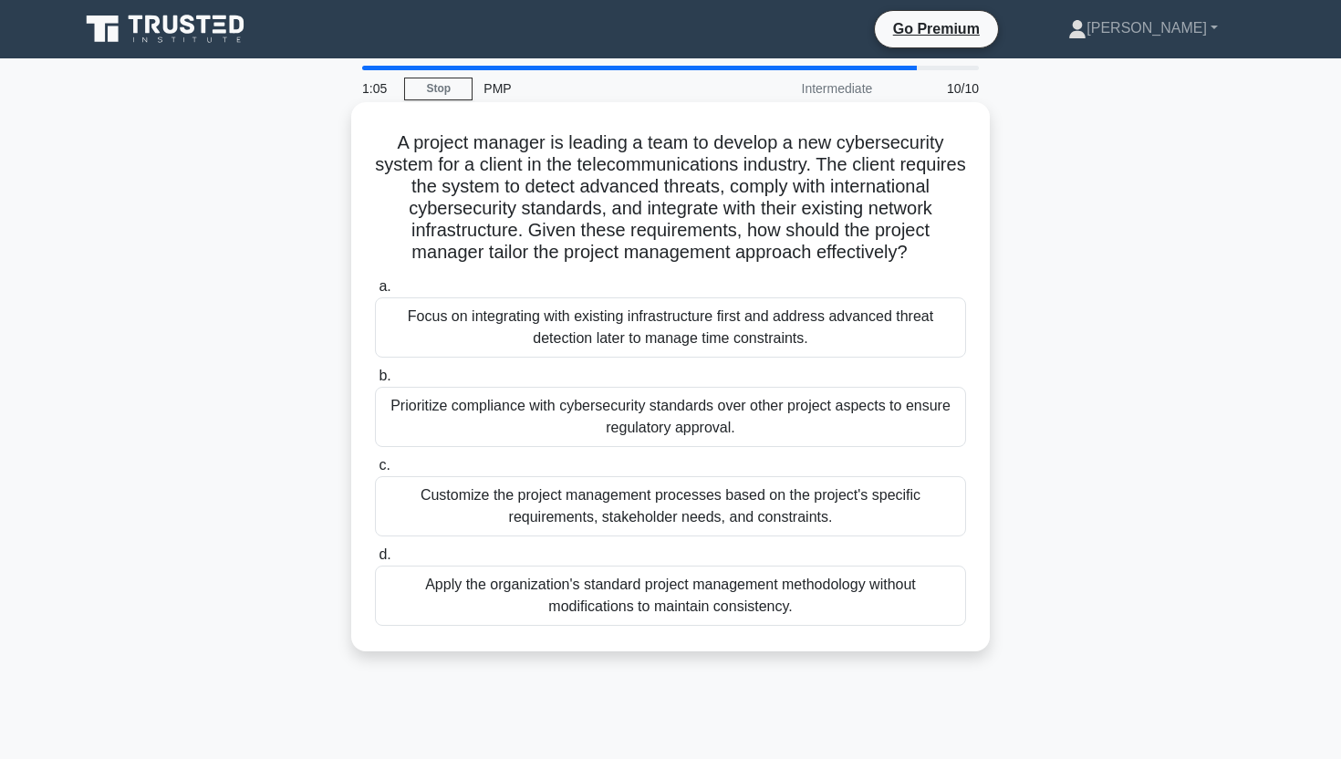
click at [608, 523] on div "Customize the project management processes based on the project's specific requ…" at bounding box center [670, 506] width 591 height 60
click at [375, 472] on input "c. Customize the project management processes based on the project's specific r…" at bounding box center [375, 466] width 0 height 12
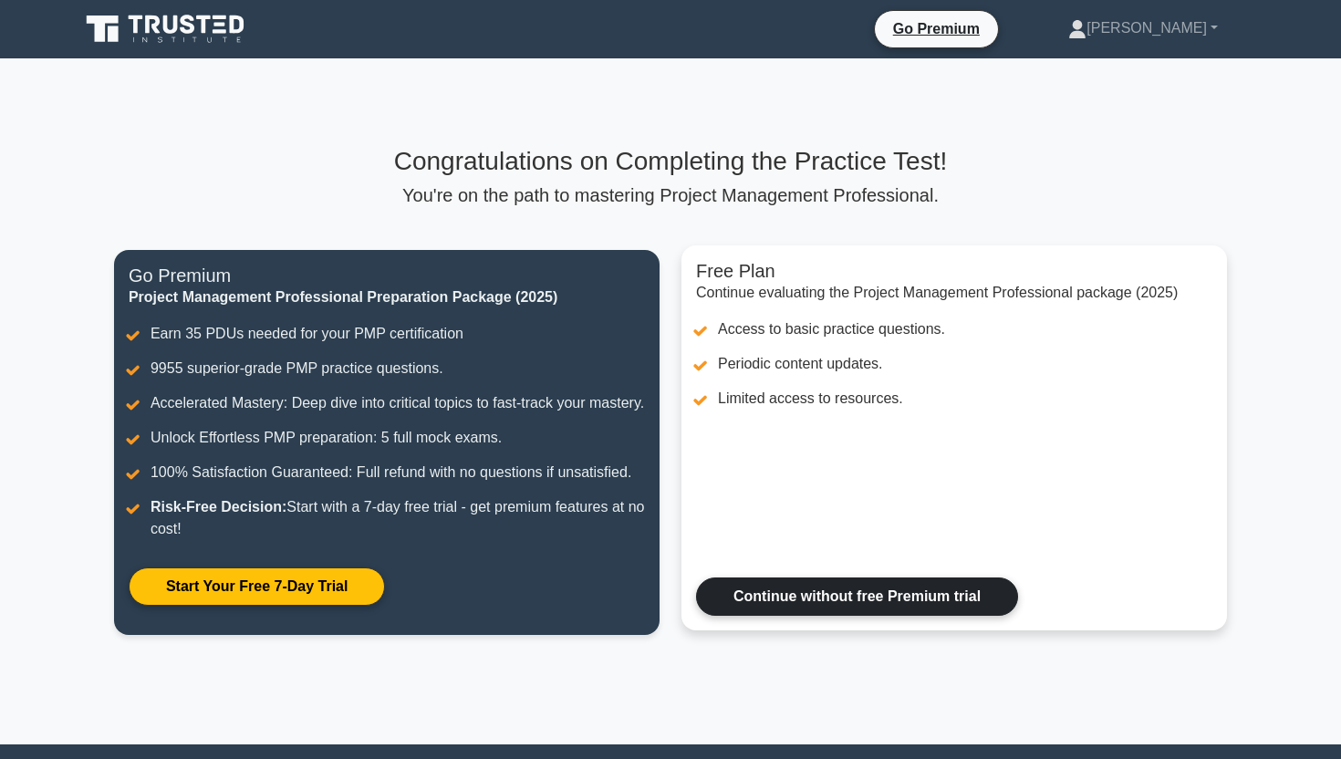
scroll to position [187, 0]
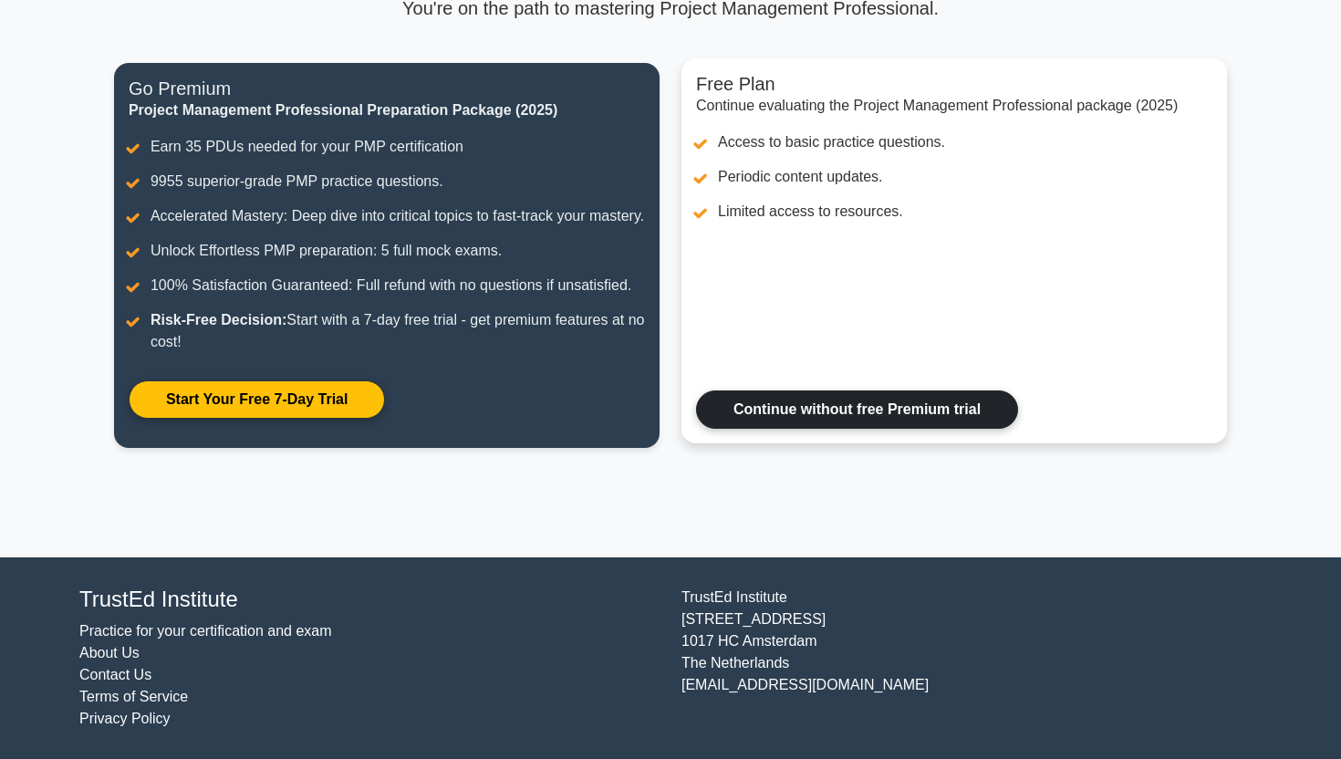
click at [869, 424] on link "Continue without free Premium trial" at bounding box center [857, 409] width 322 height 38
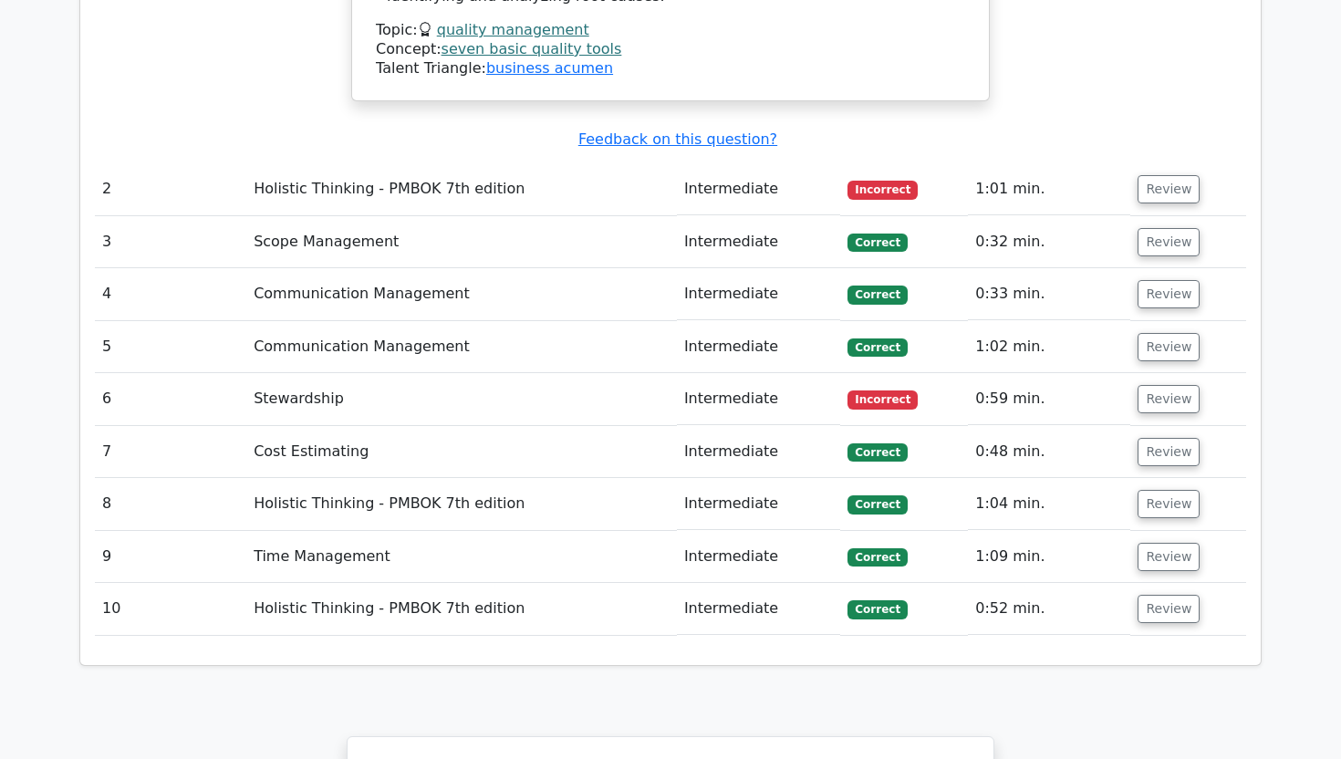
scroll to position [2311, 0]
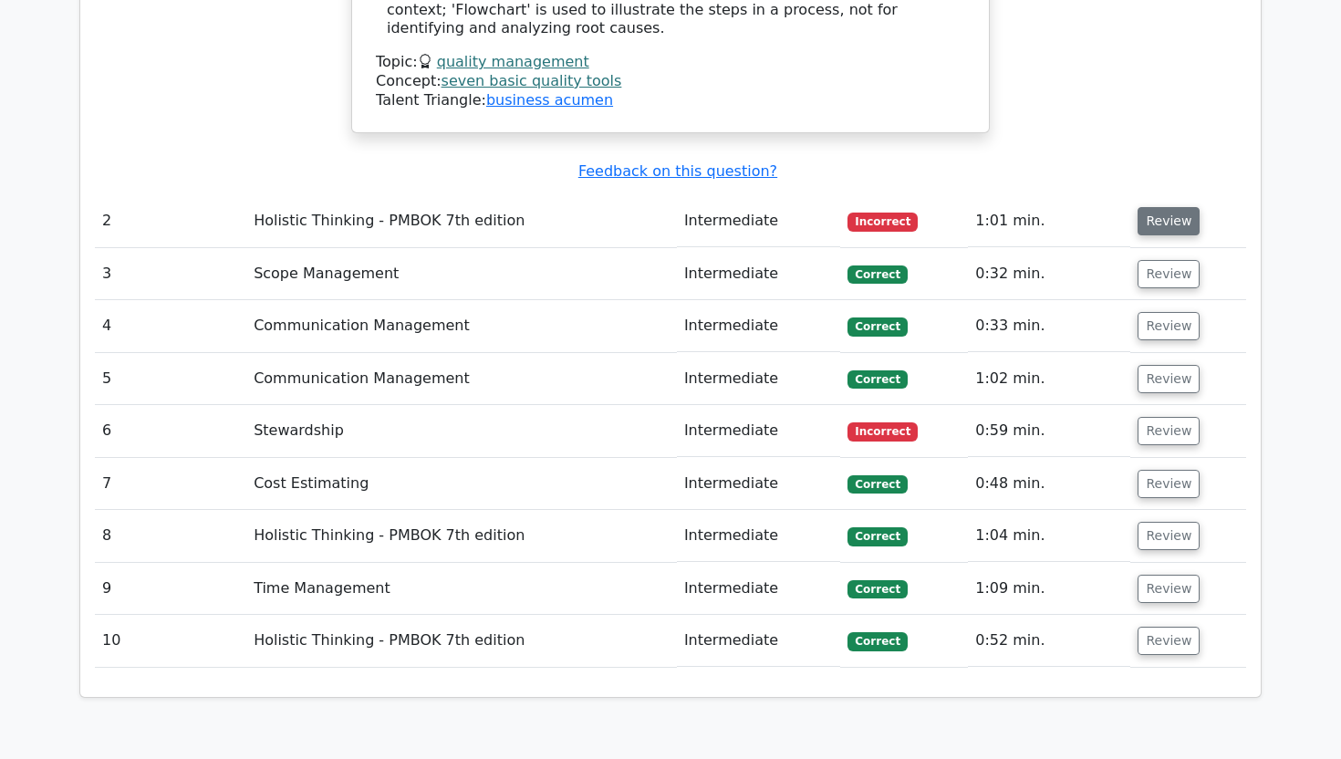
click at [1178, 207] on button "Review" at bounding box center [1168, 221] width 62 height 28
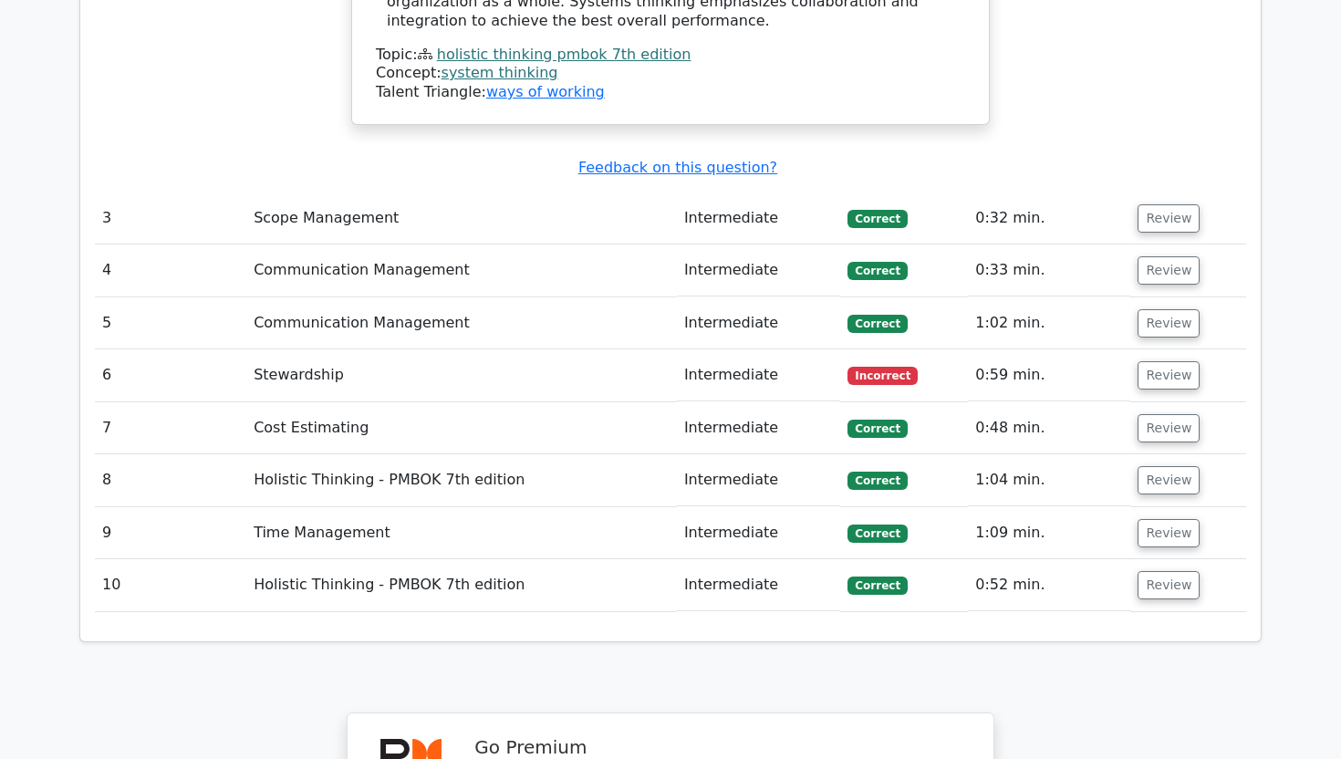
scroll to position [3353, 0]
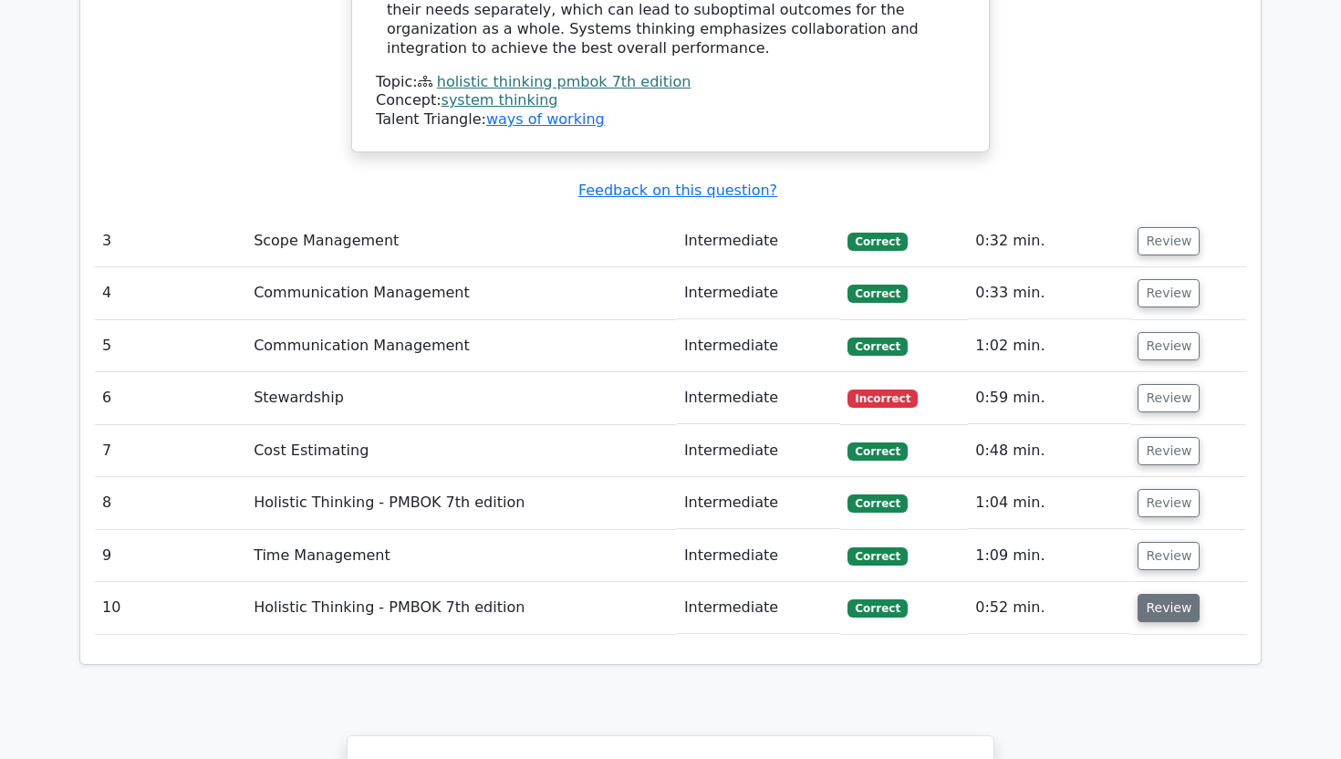
click at [1149, 594] on button "Review" at bounding box center [1168, 608] width 62 height 28
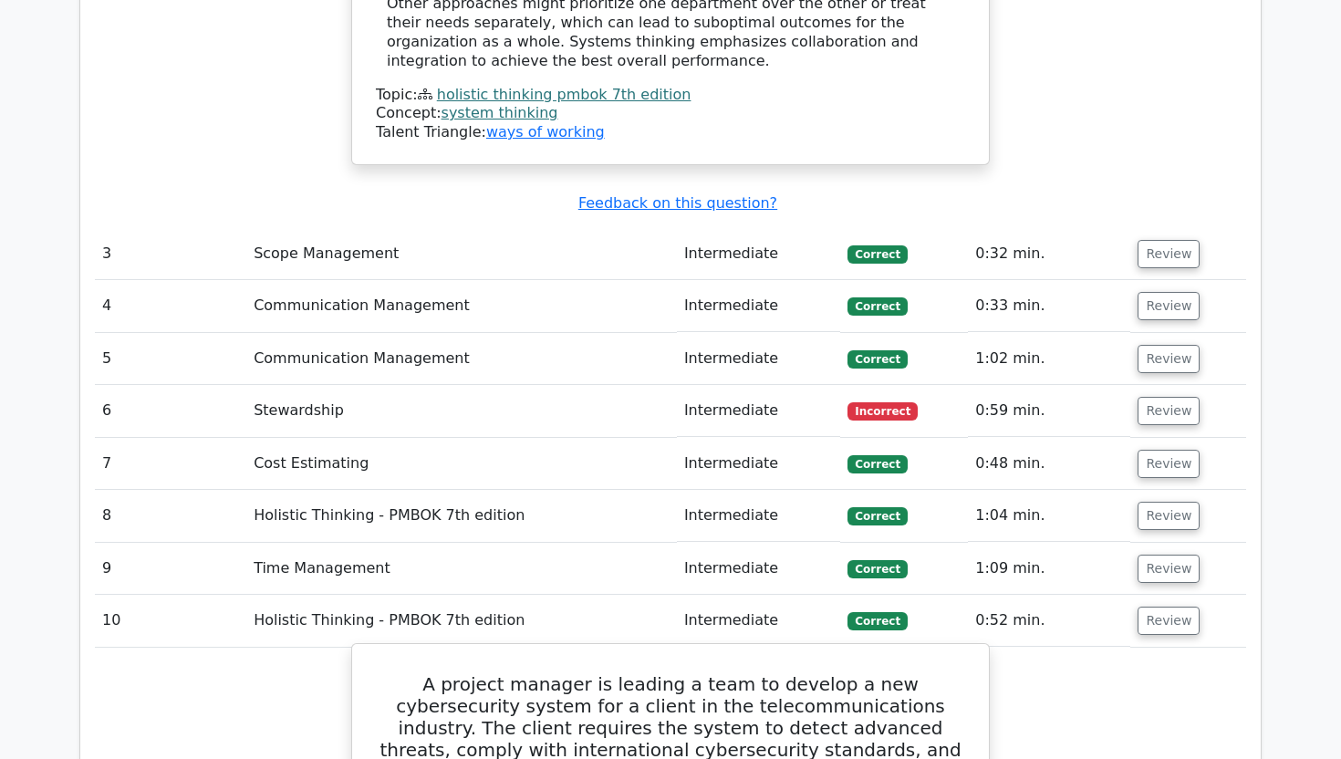
scroll to position [3301, 0]
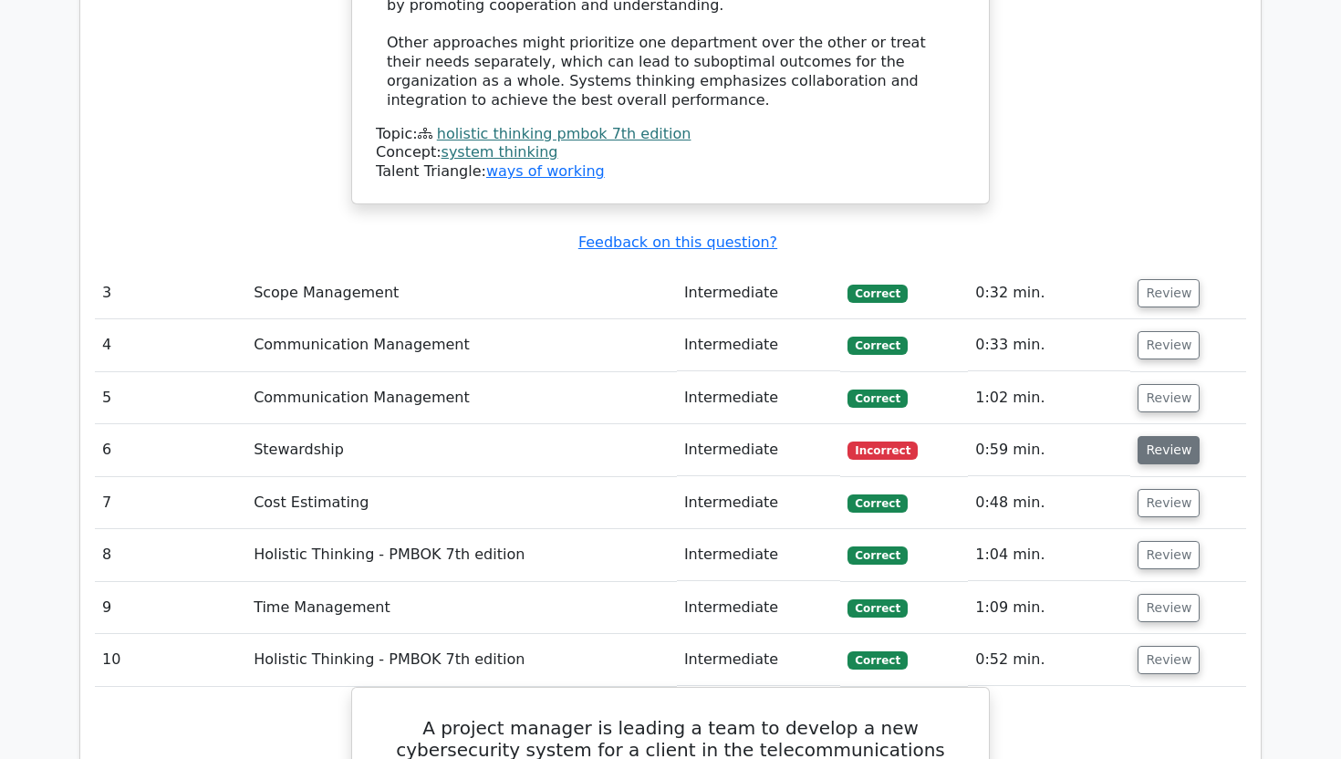
click at [1165, 436] on button "Review" at bounding box center [1168, 450] width 62 height 28
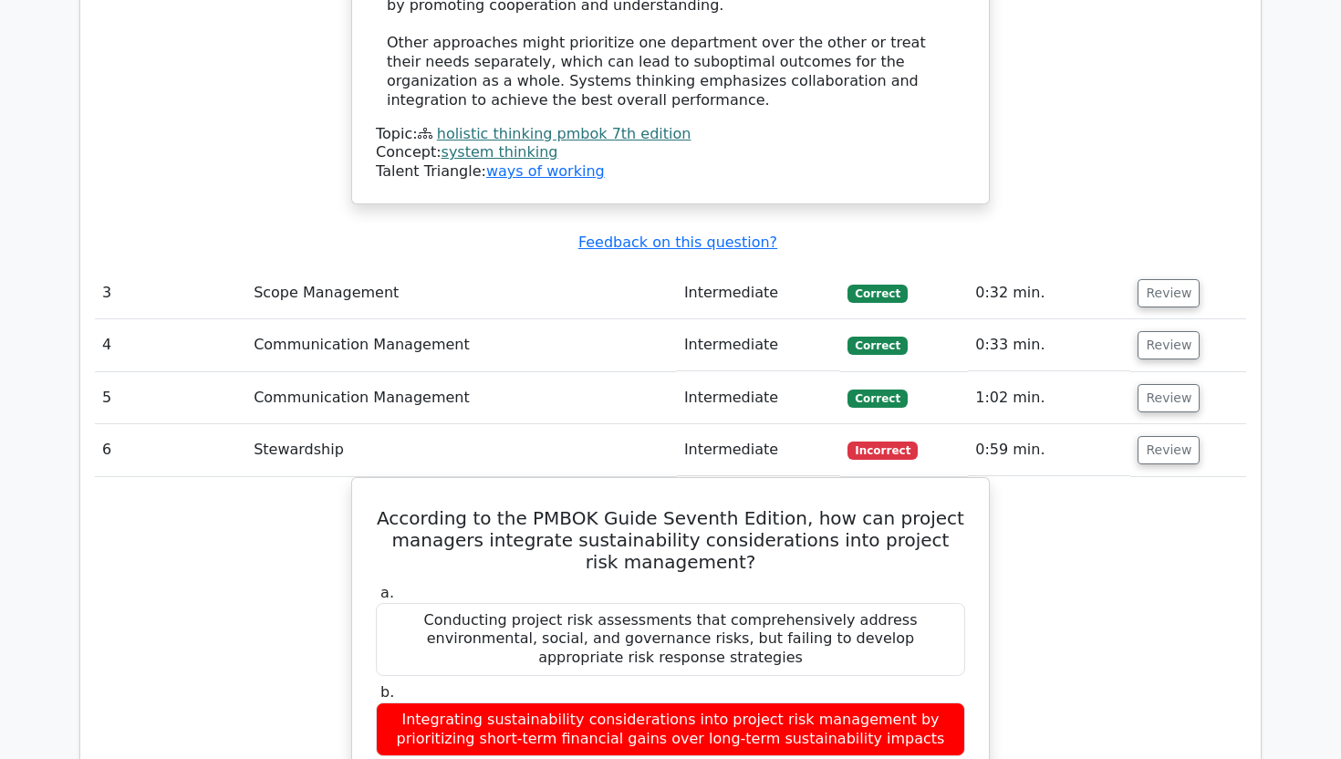
drag, startPoint x: 1143, startPoint y: 313, endPoint x: 1125, endPoint y: 412, distance: 101.1
click at [1125, 412] on tbody "1 Quality Management Intermediate Correct 0:45 min. Review" at bounding box center [670, 515] width 1151 height 4370
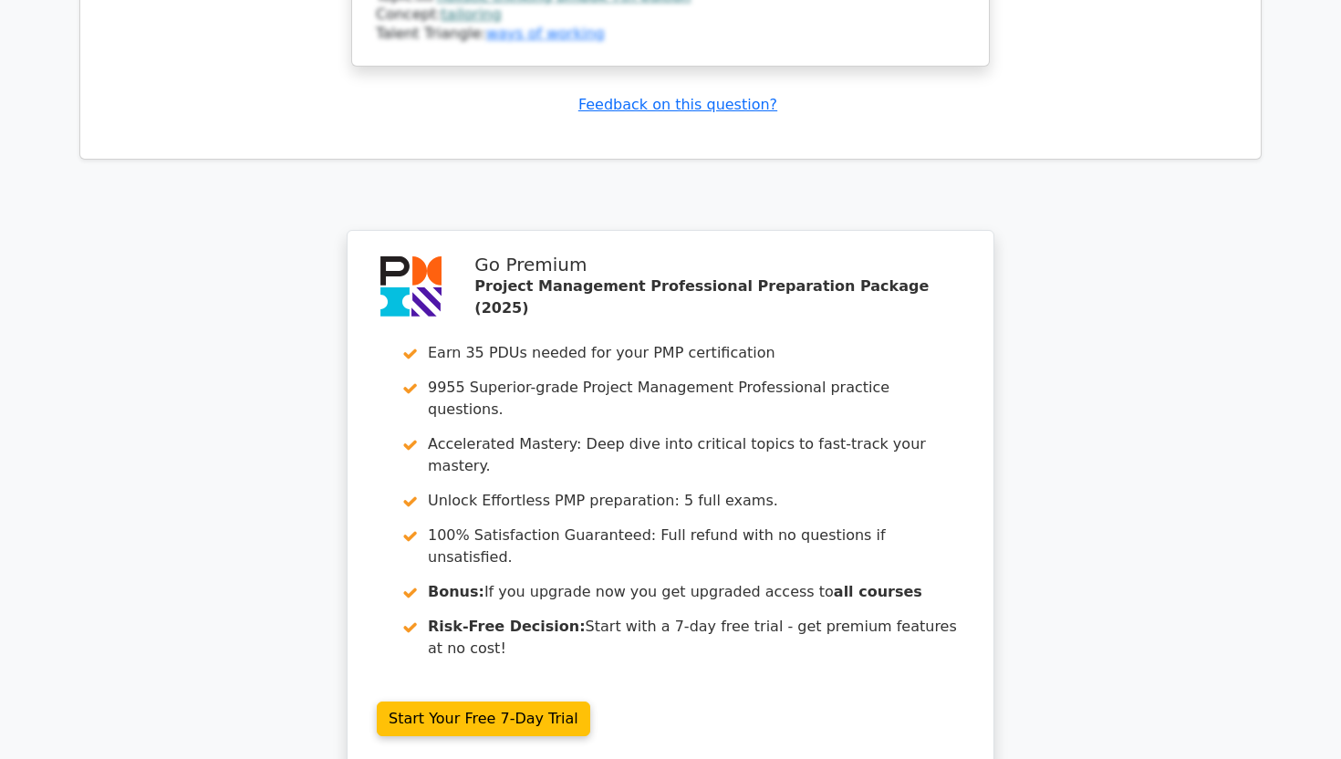
scroll to position [5905, 0]
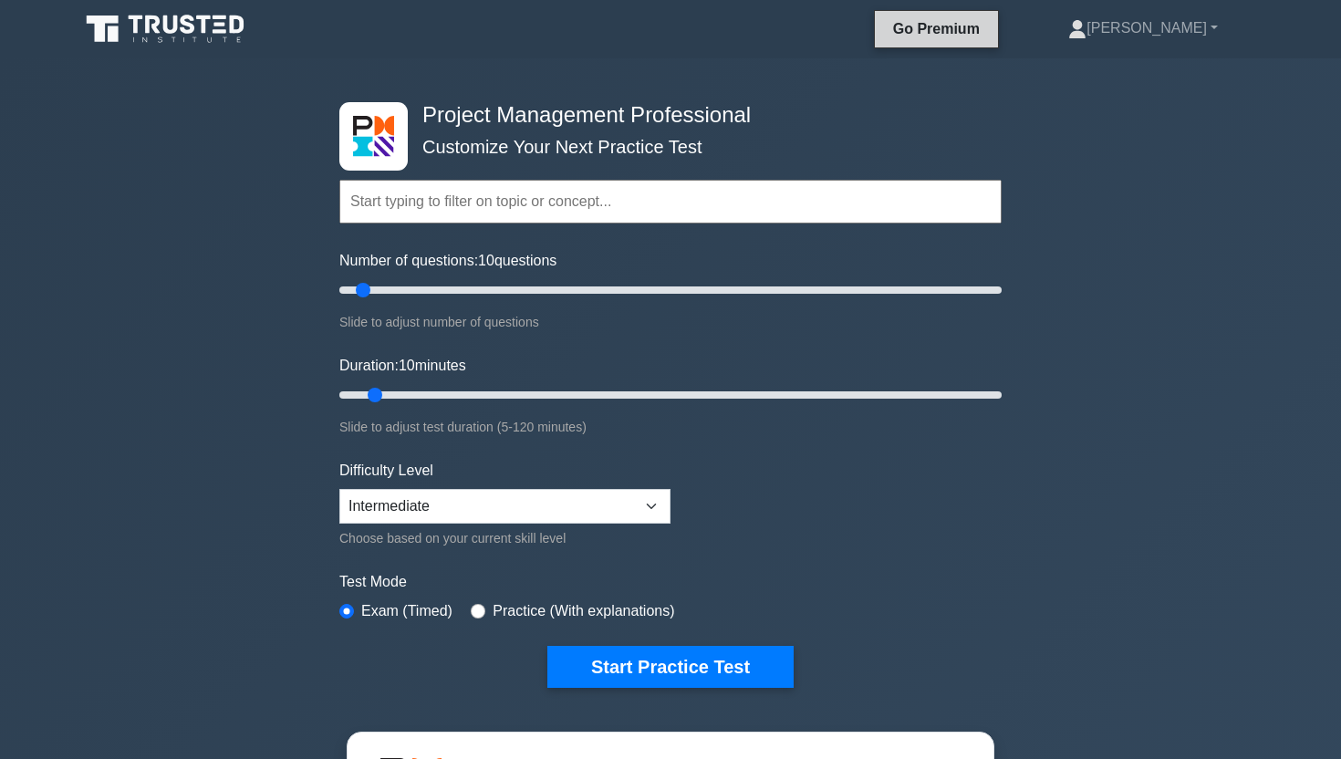
click at [972, 33] on link "Go Premium" at bounding box center [936, 28] width 109 height 23
